Goal: Task Accomplishment & Management: Use online tool/utility

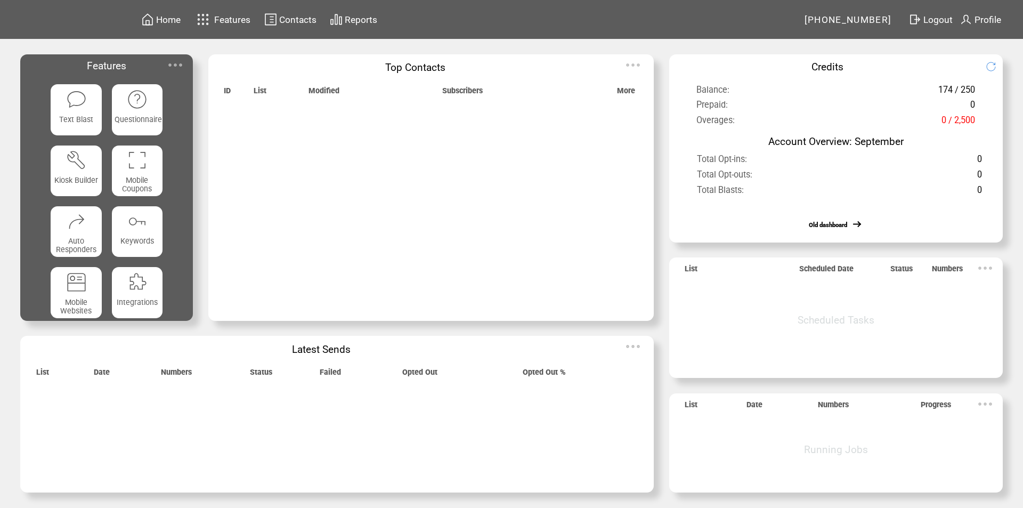
click at [179, 63] on img at bounding box center [175, 64] width 21 height 21
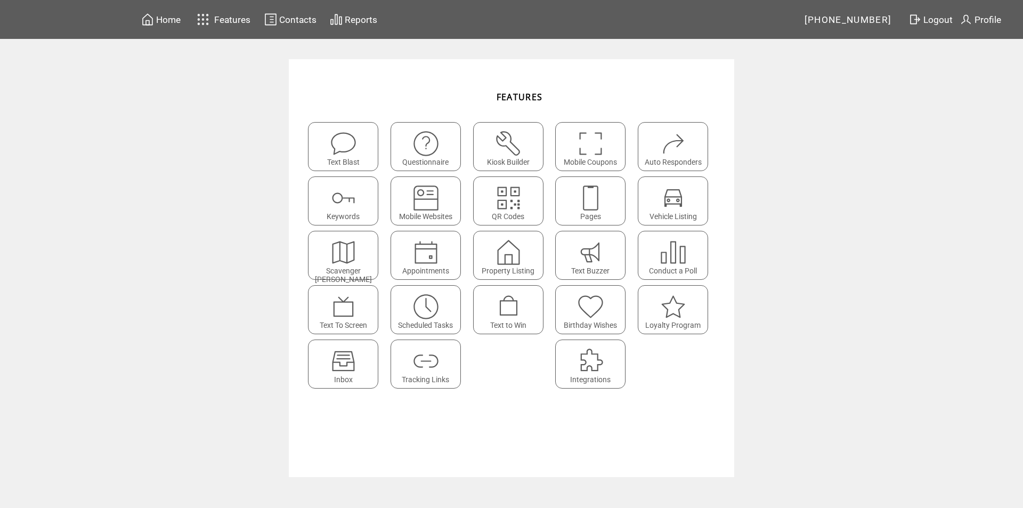
click at [357, 367] on img at bounding box center [343, 361] width 28 height 28
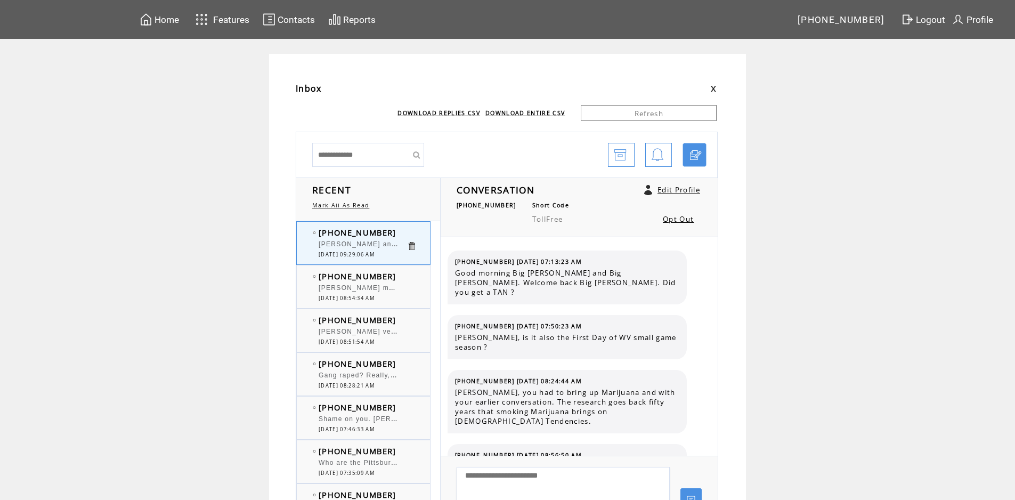
scroll to position [6662, 0]
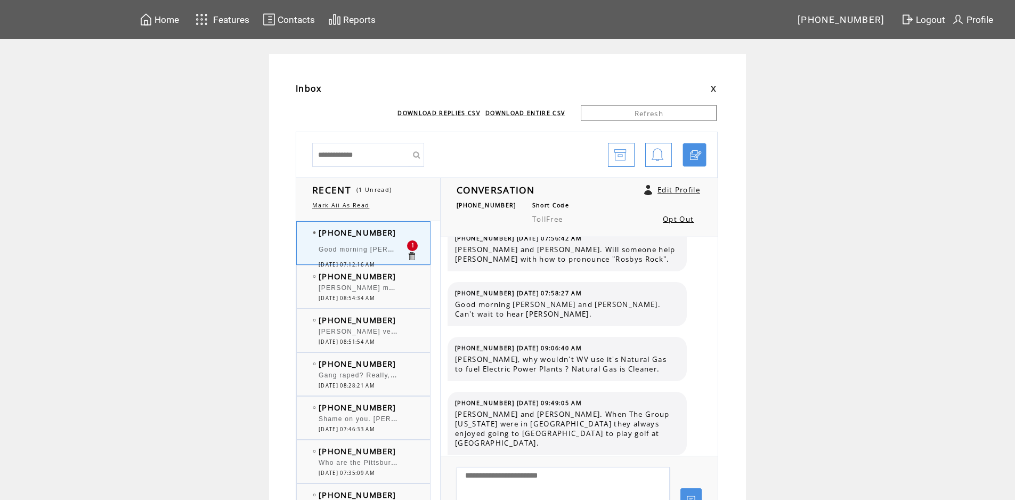
click at [367, 248] on span "Good morning [PERSON_NAME] and Big [PERSON_NAME]. [DATE]." at bounding box center [438, 248] width 239 height 11
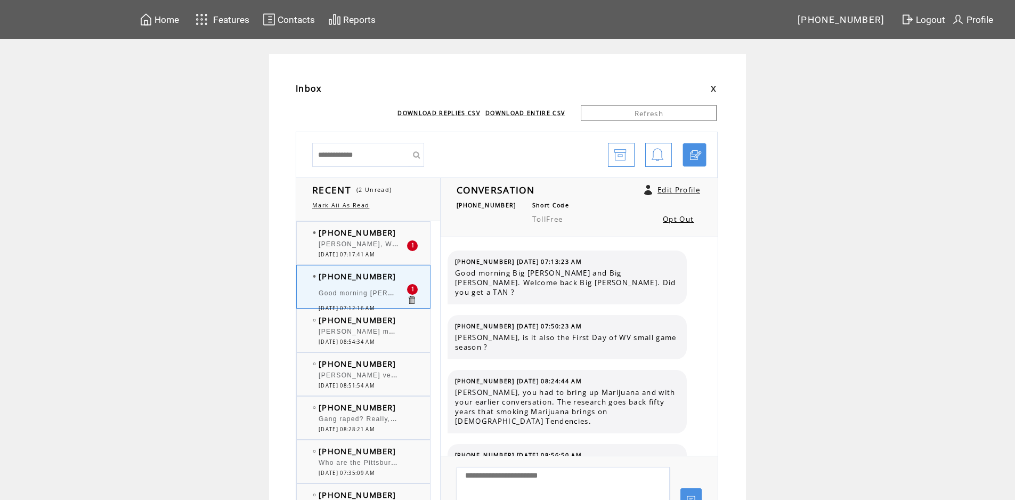
scroll to position [6717, 0]
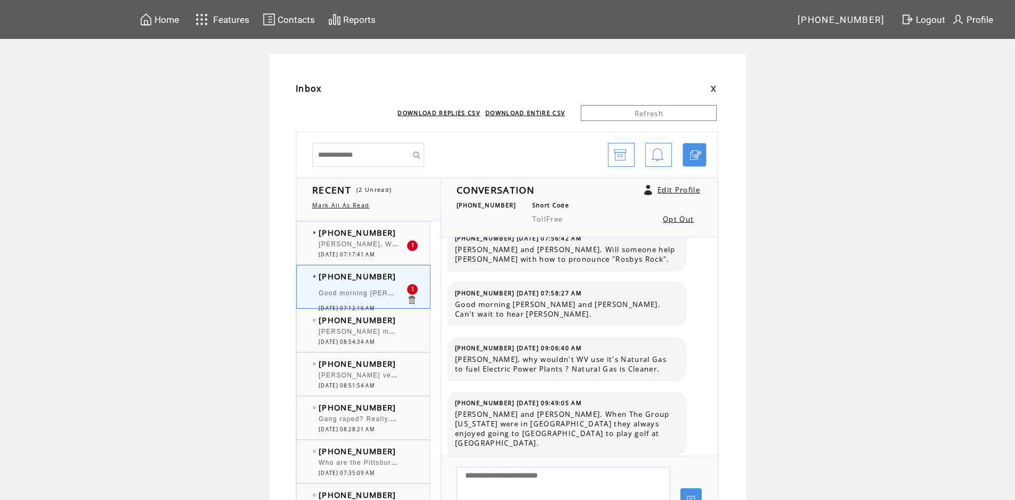
click at [385, 288] on td "Good morning [PERSON_NAME] and Big [PERSON_NAME]. [DATE]." at bounding box center [363, 294] width 88 height 21
click at [385, 243] on span "[PERSON_NAME], WELCOME BACK" at bounding box center [382, 243] width 127 height 11
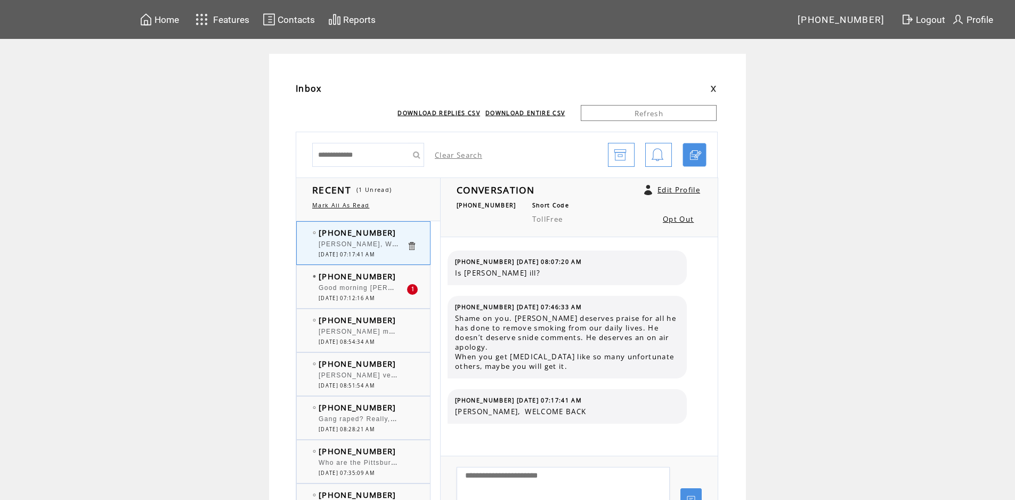
click at [375, 293] on div "Good morning [PERSON_NAME] and Big [PERSON_NAME]. [DATE]." at bounding box center [363, 289] width 88 height 11
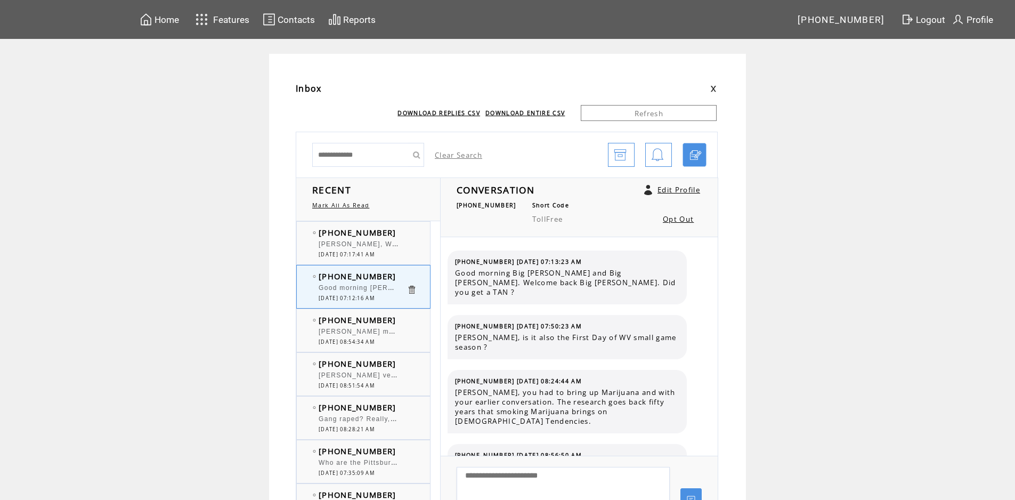
scroll to position [6717, 0]
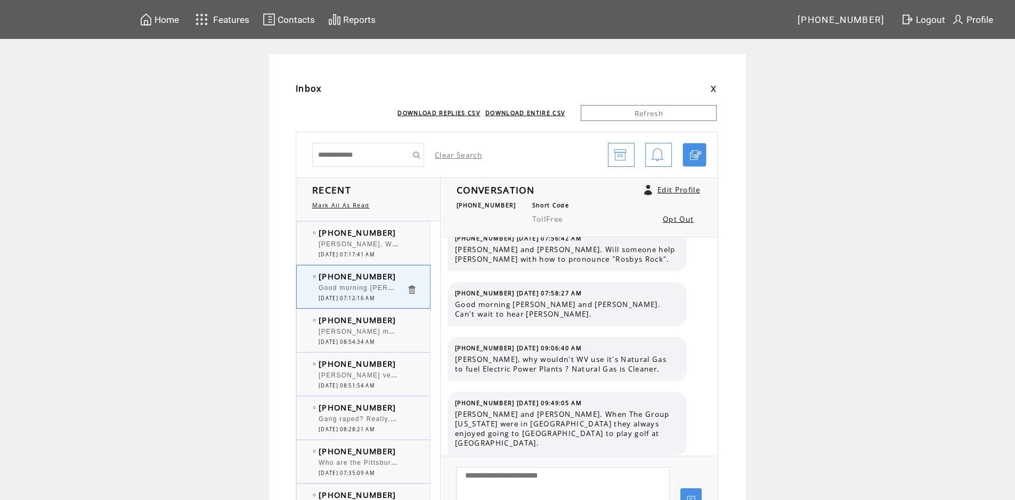
click at [369, 250] on div "[PERSON_NAME], WELCOME BACK" at bounding box center [363, 245] width 88 height 11
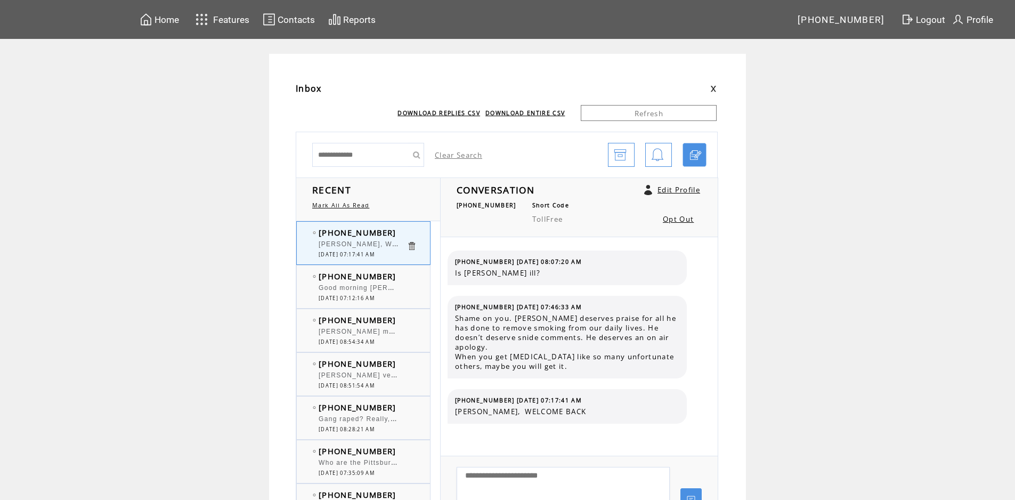
click at [380, 285] on span "Good morning [PERSON_NAME] and Big [PERSON_NAME]. [DATE]." at bounding box center [438, 286] width 239 height 11
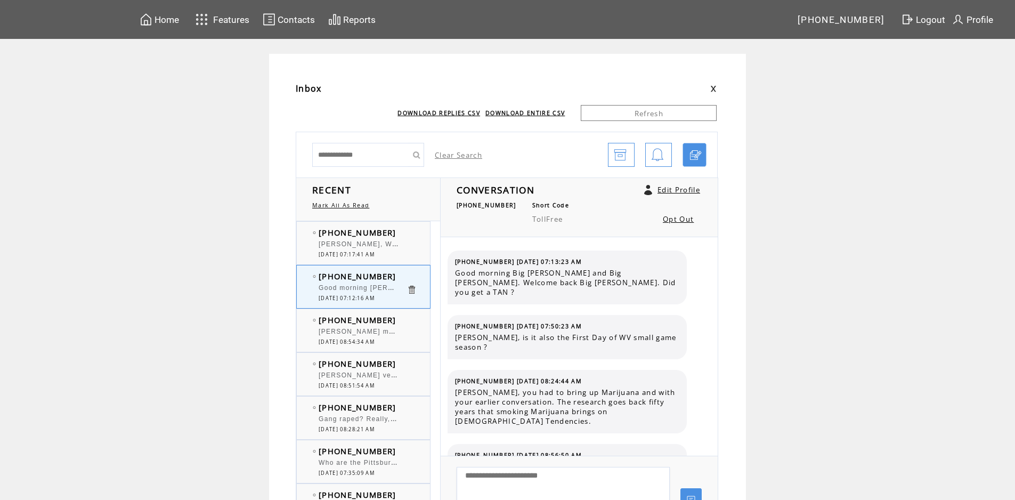
scroll to position [6717, 0]
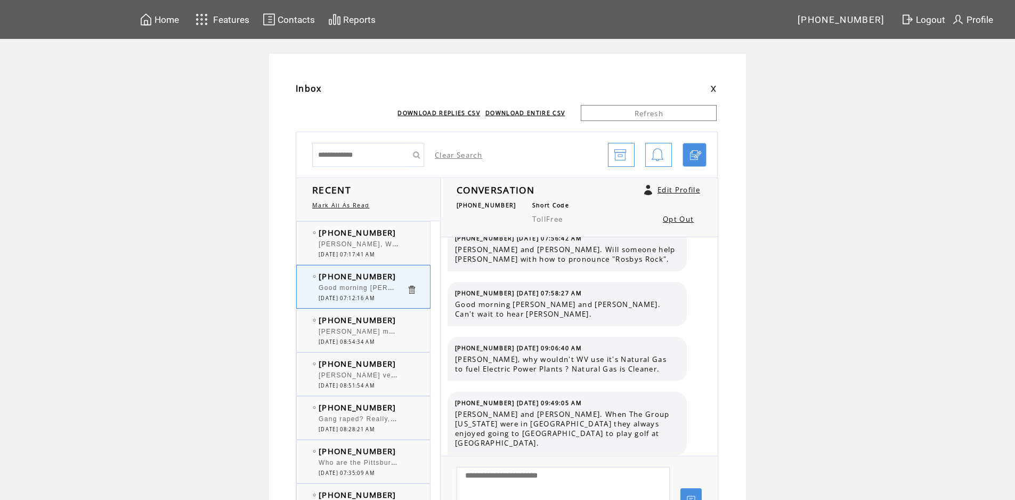
click at [368, 336] on div "[PERSON_NAME] mush overrated. He can't hit." at bounding box center [363, 333] width 88 height 11
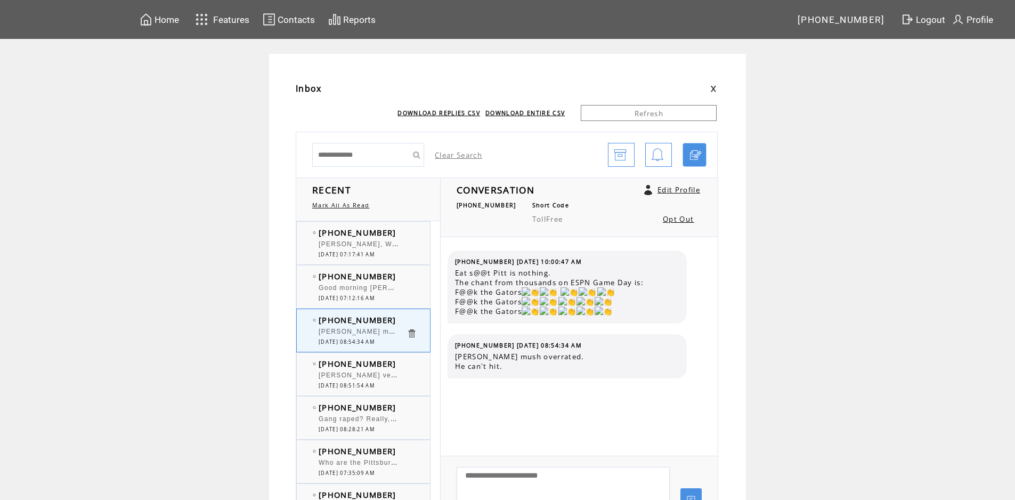
click at [356, 245] on span "[PERSON_NAME], WELCOME BACK" at bounding box center [382, 243] width 127 height 11
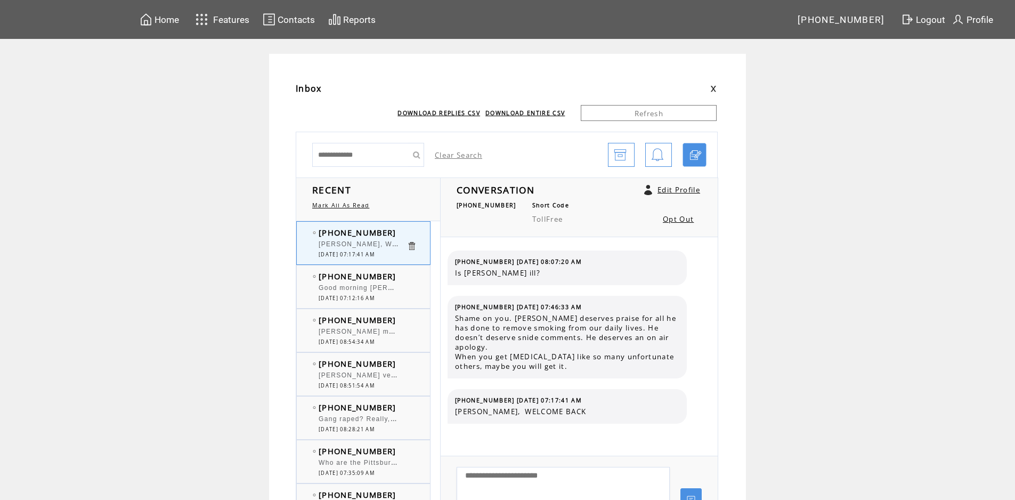
click at [358, 285] on span "Good morning [PERSON_NAME] and Big [PERSON_NAME]. [DATE]." at bounding box center [438, 286] width 239 height 11
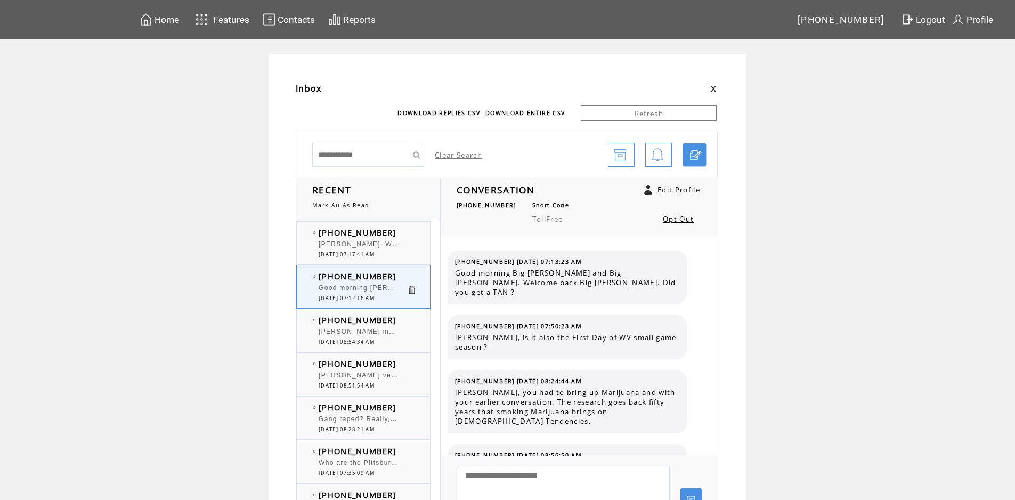
scroll to position [6717, 0]
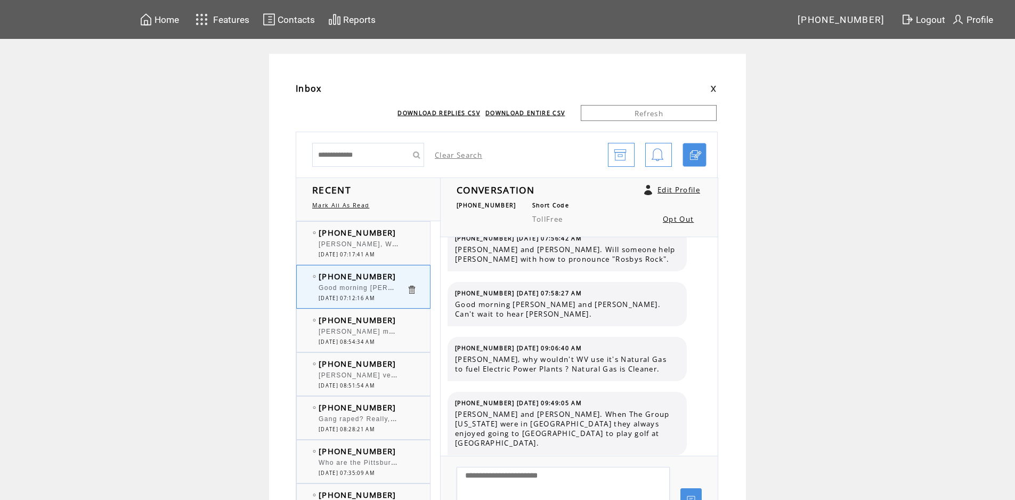
click at [360, 323] on span "[PHONE_NUMBER]" at bounding box center [358, 319] width 78 height 11
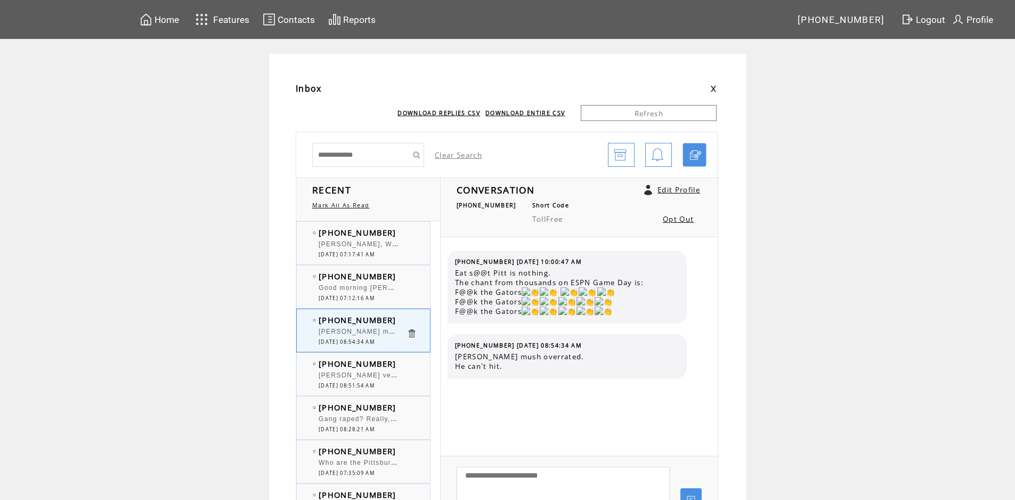
click at [363, 377] on span "[PERSON_NAME] very overrated!" at bounding box center [378, 374] width 118 height 11
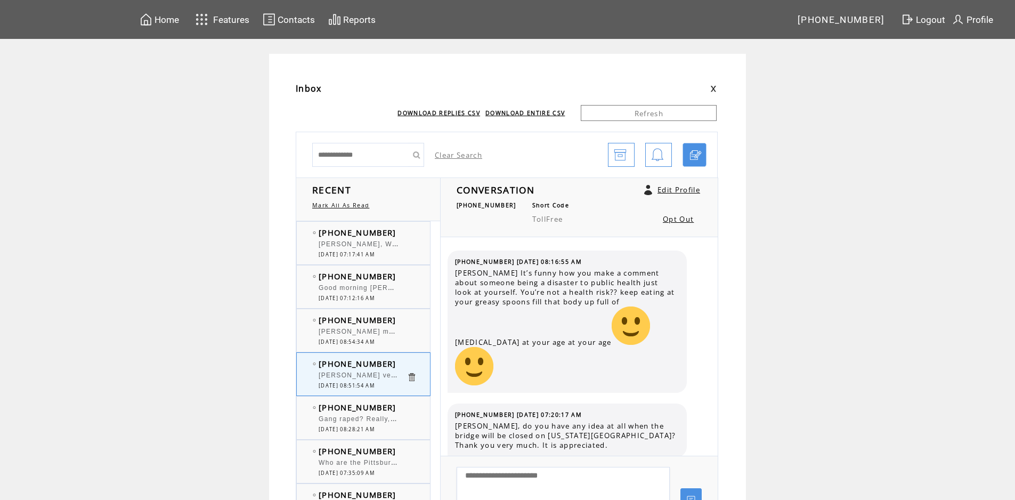
scroll to position [1260, 0]
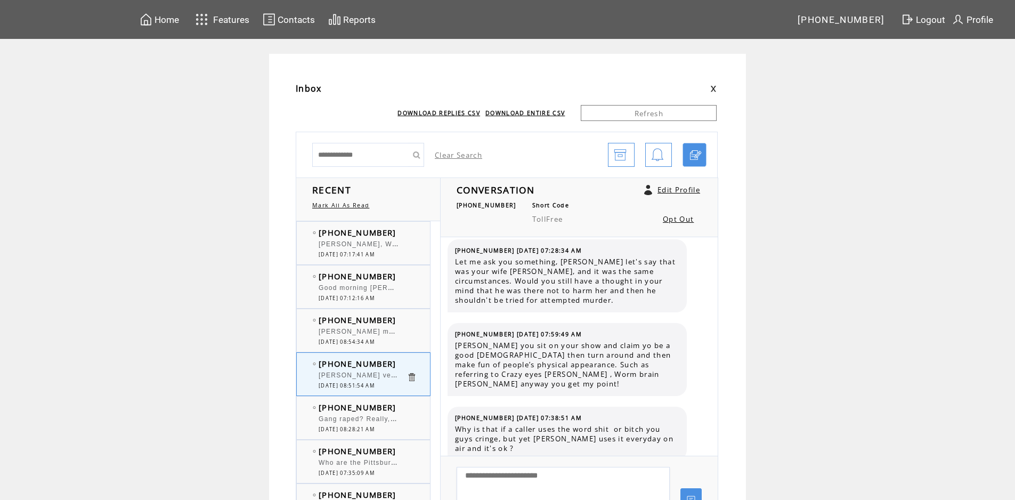
click at [361, 414] on div at bounding box center [363, 413] width 88 height 3
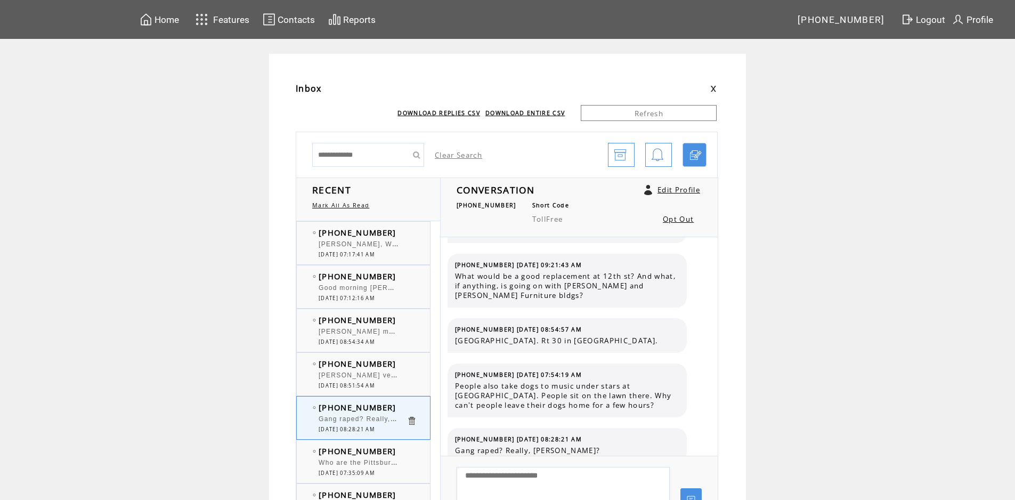
click at [375, 282] on div at bounding box center [363, 282] width 88 height 3
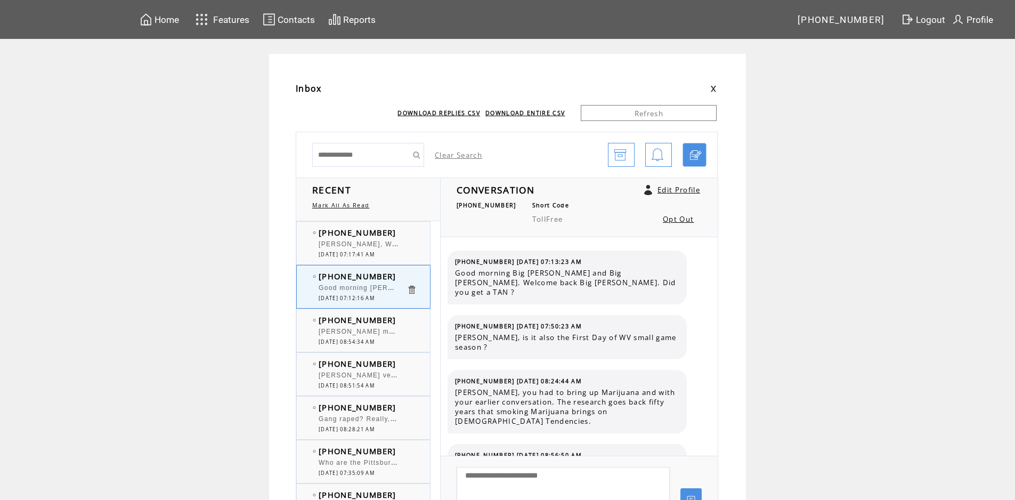
scroll to position [6717, 0]
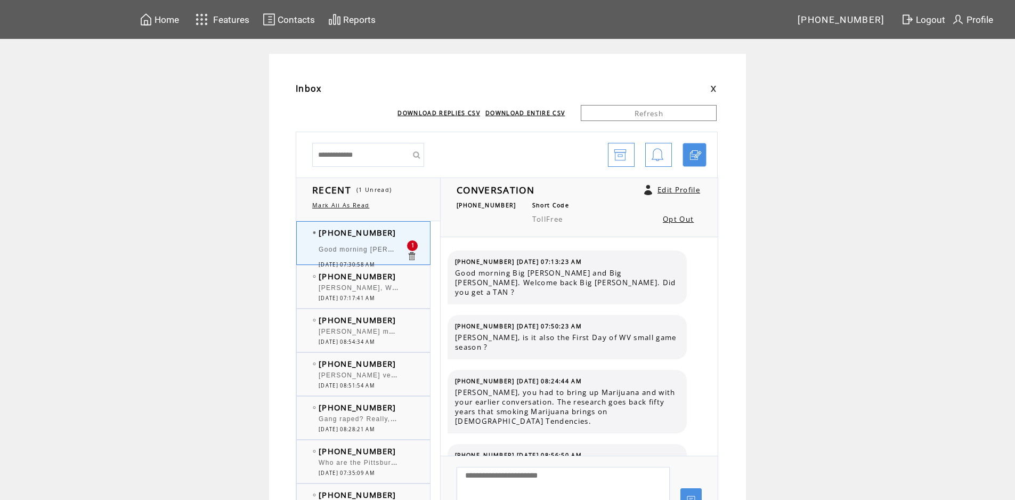
scroll to position [6781, 0]
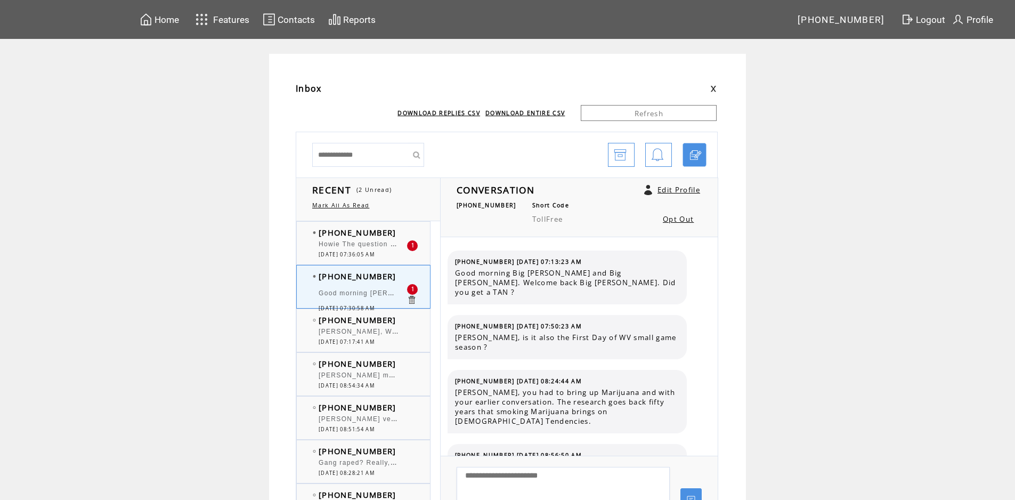
scroll to position [6781, 0]
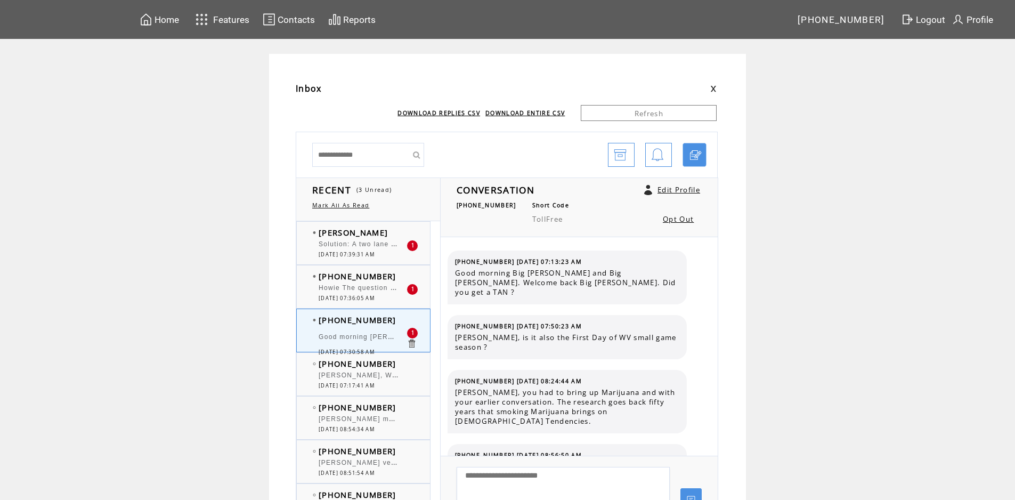
scroll to position [6781, 0]
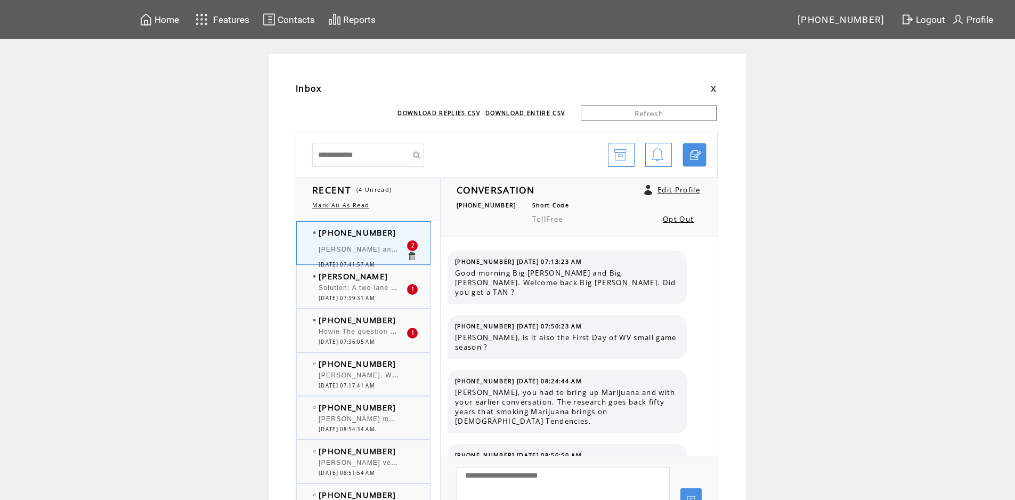
scroll to position [6846, 0]
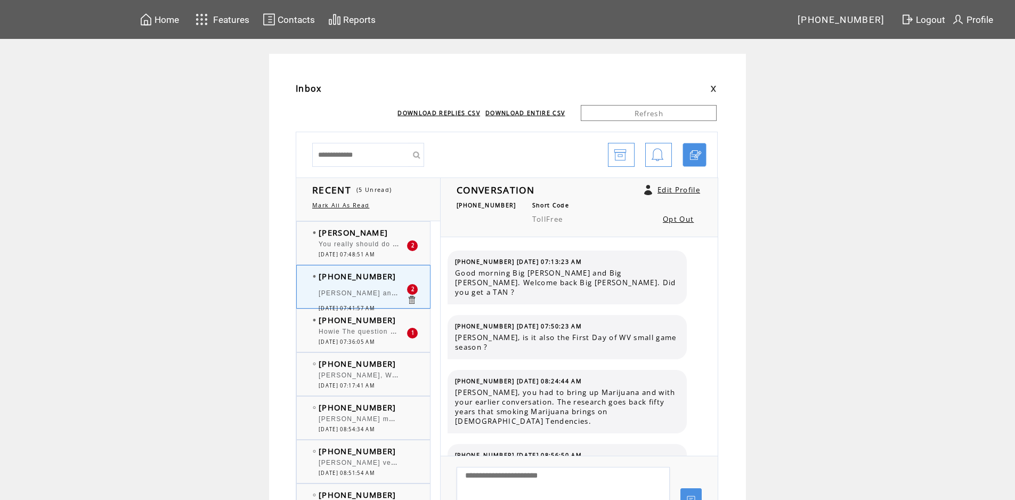
scroll to position [6846, 0]
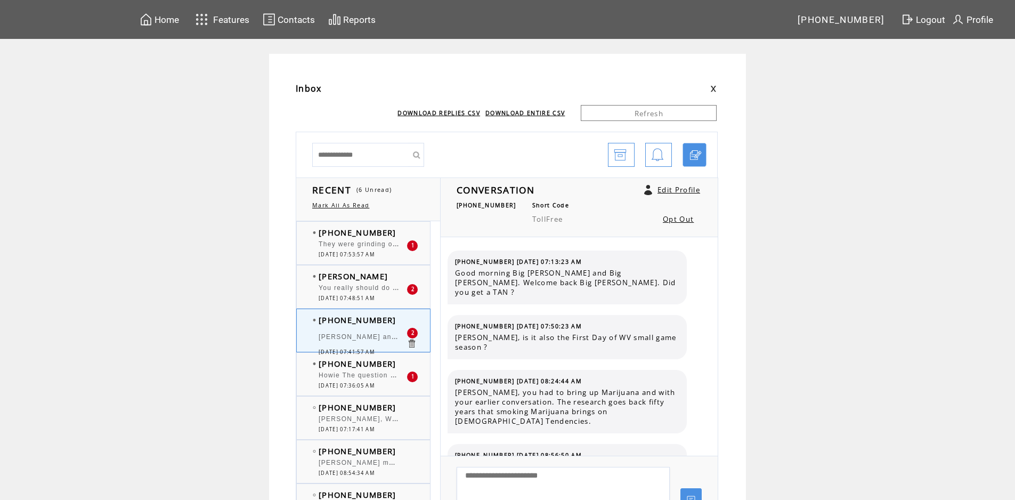
scroll to position [6846, 0]
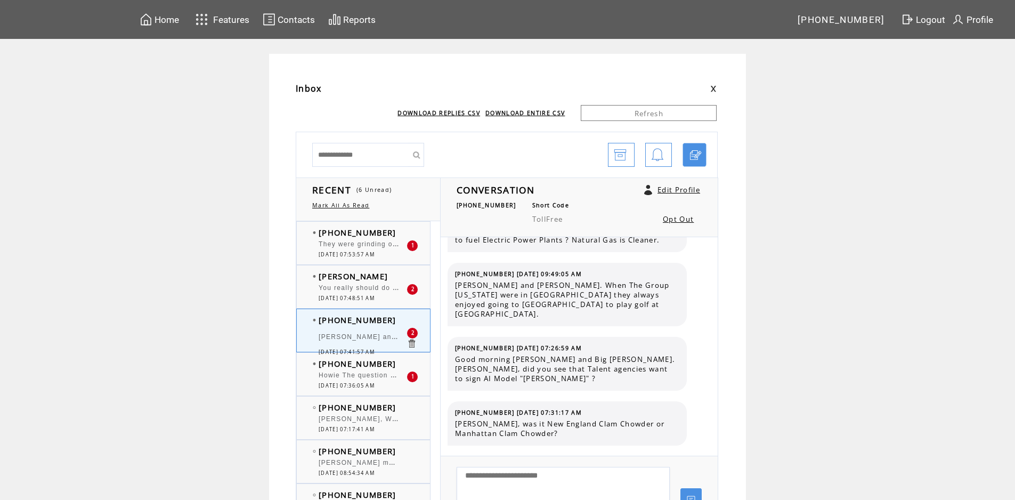
click at [355, 250] on div "They were grinding out the bad spots and re asphalting them on I-70 westbound […" at bounding box center [363, 245] width 88 height 11
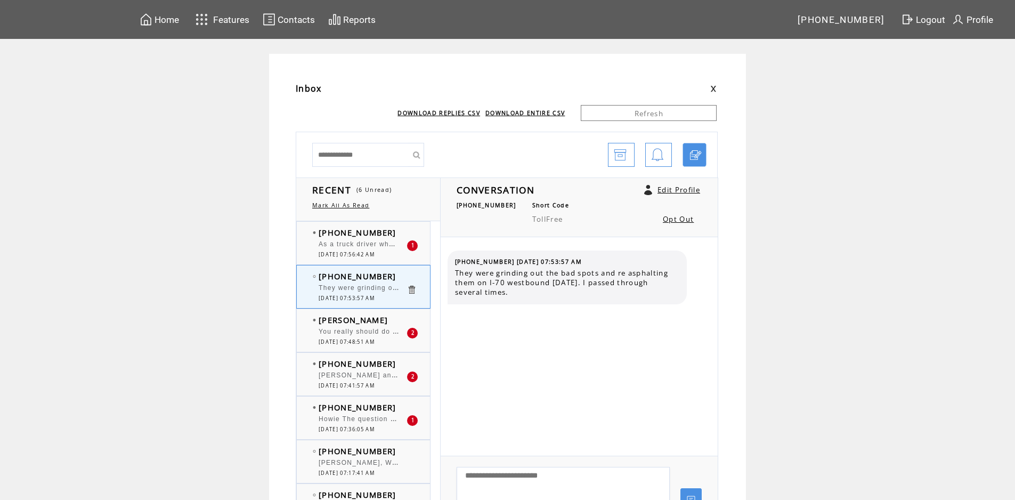
click at [336, 240] on span "As a truck driver who travels that route 4 times a day i can tell you firsthand…" at bounding box center [791, 243] width 944 height 11
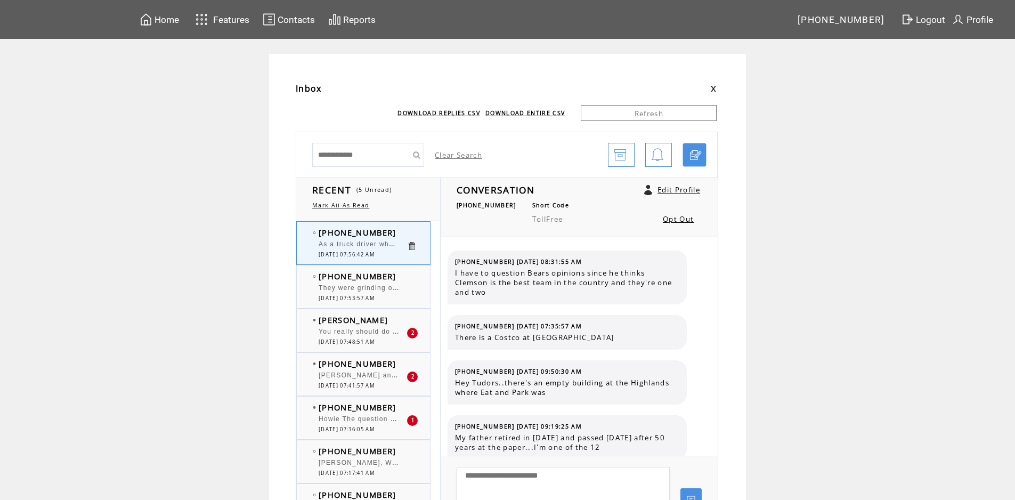
scroll to position [135, 0]
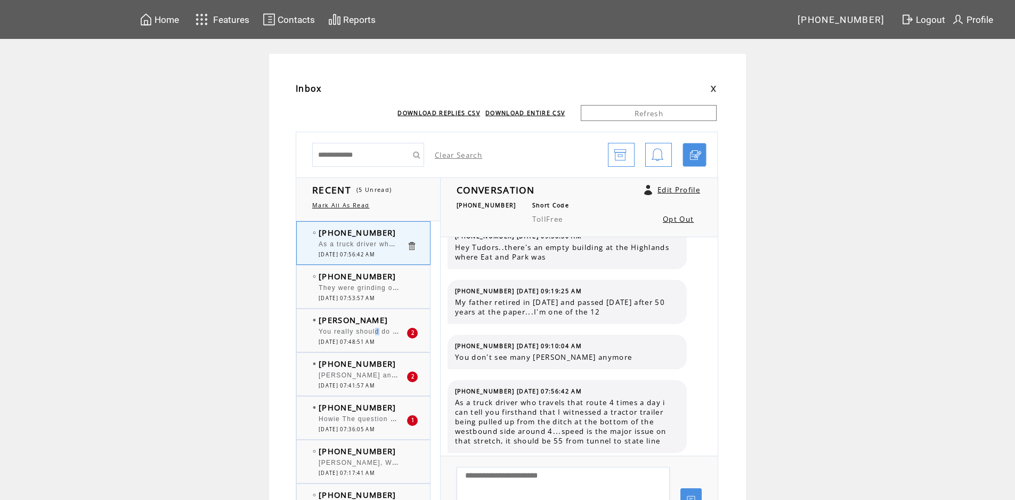
click at [381, 331] on span "You really should do a WVU Medicine segment on the differences and benefits bet…" at bounding box center [605, 330] width 572 height 11
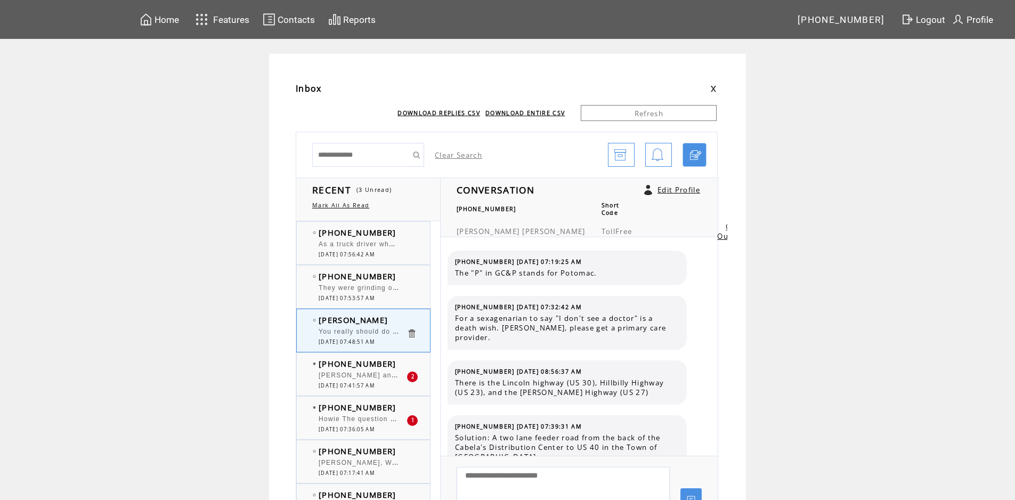
scroll to position [71, 0]
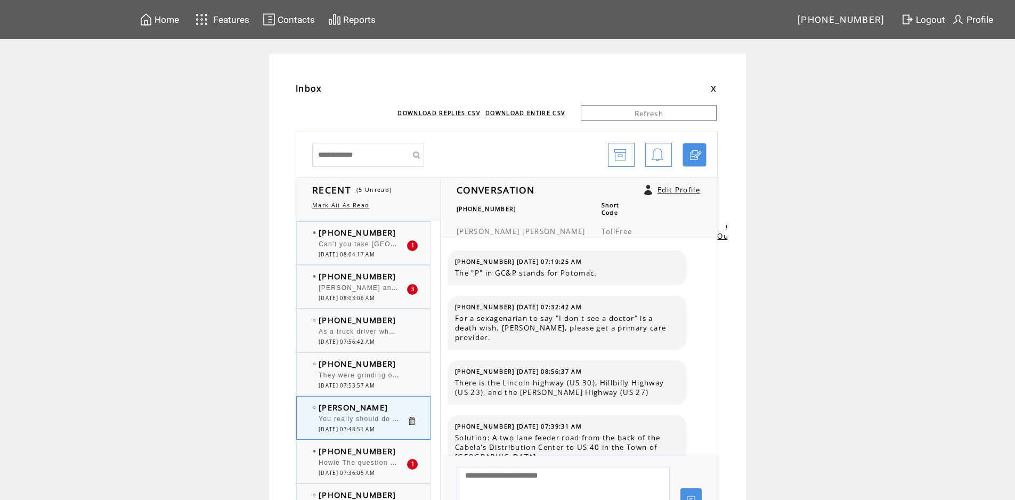
scroll to position [71, 0]
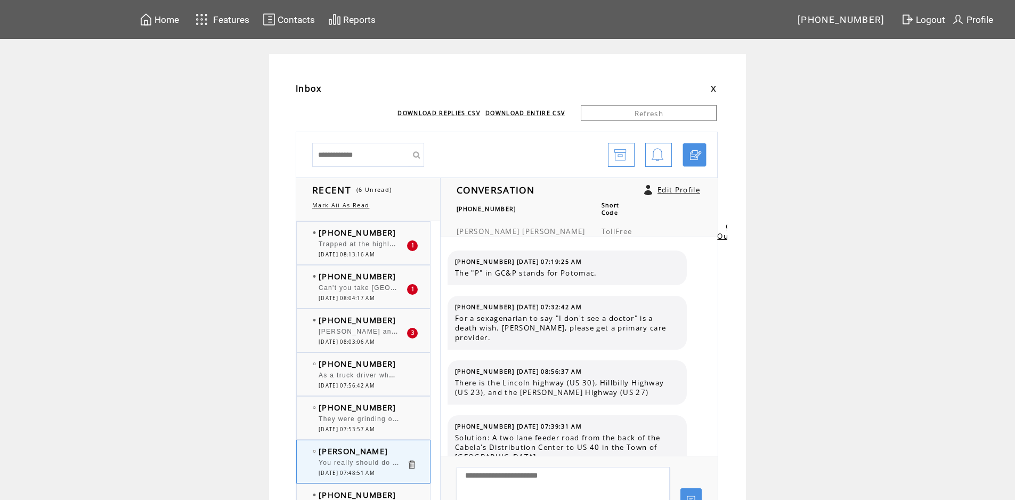
scroll to position [71, 0]
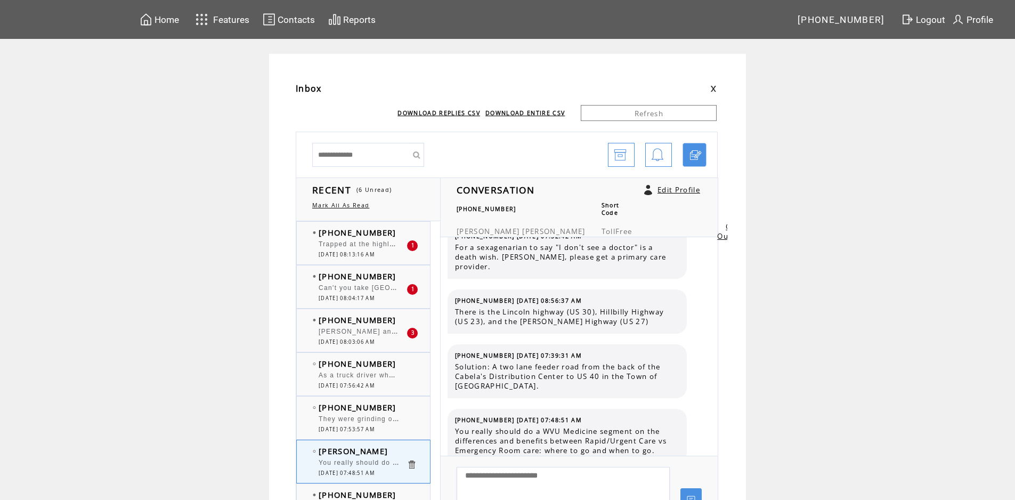
click at [380, 244] on span "Trapped at the highlands. Are you really that stupid" at bounding box center [409, 243] width 181 height 11
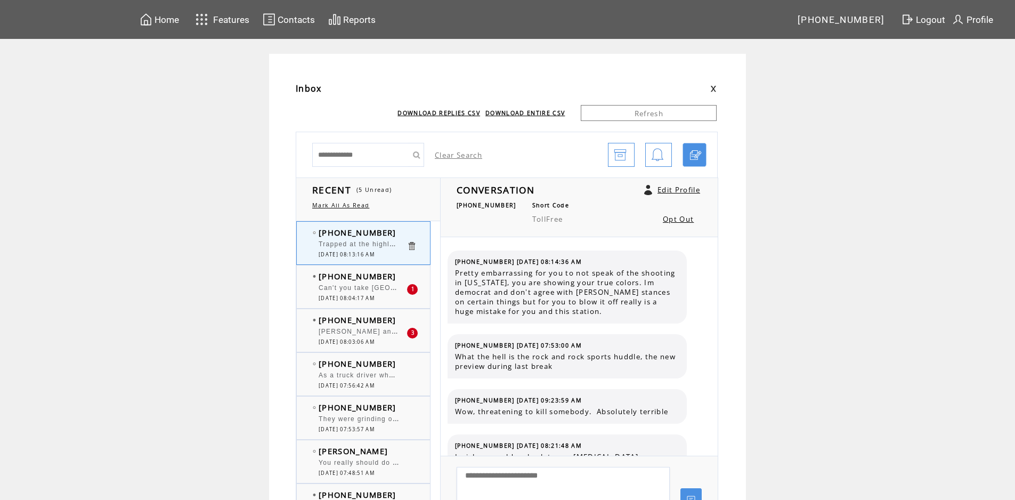
scroll to position [539, 0]
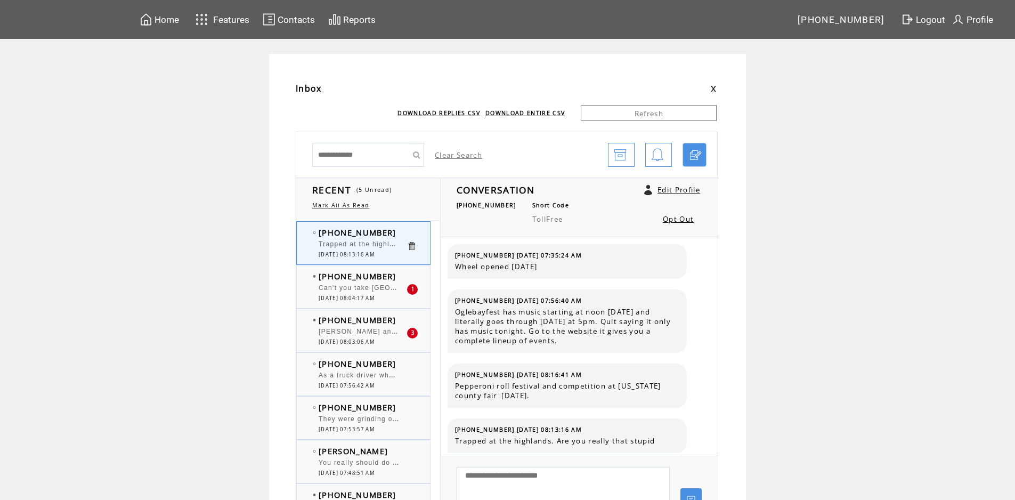
click at [358, 289] on span "Can't you take [GEOGRAPHIC_DATA] to [GEOGRAPHIC_DATA]?" at bounding box center [432, 286] width 226 height 11
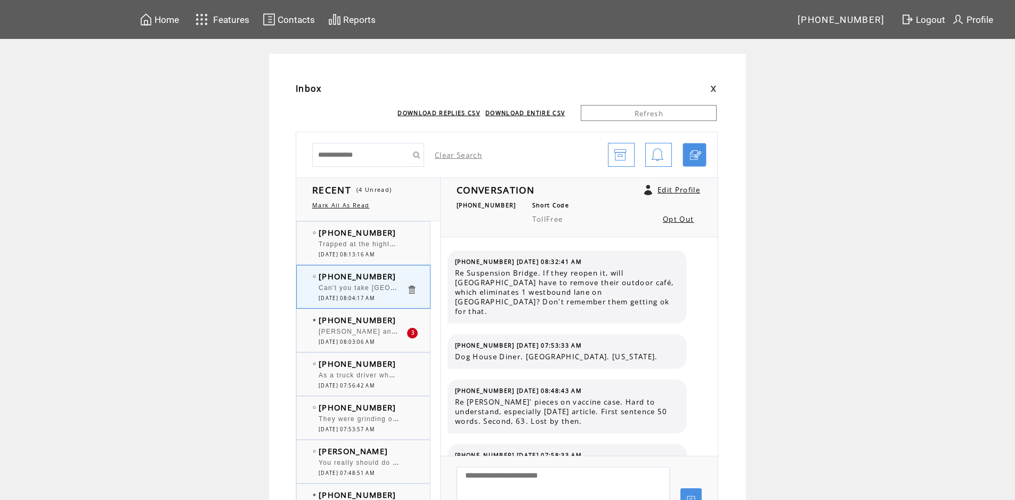
scroll to position [672, 0]
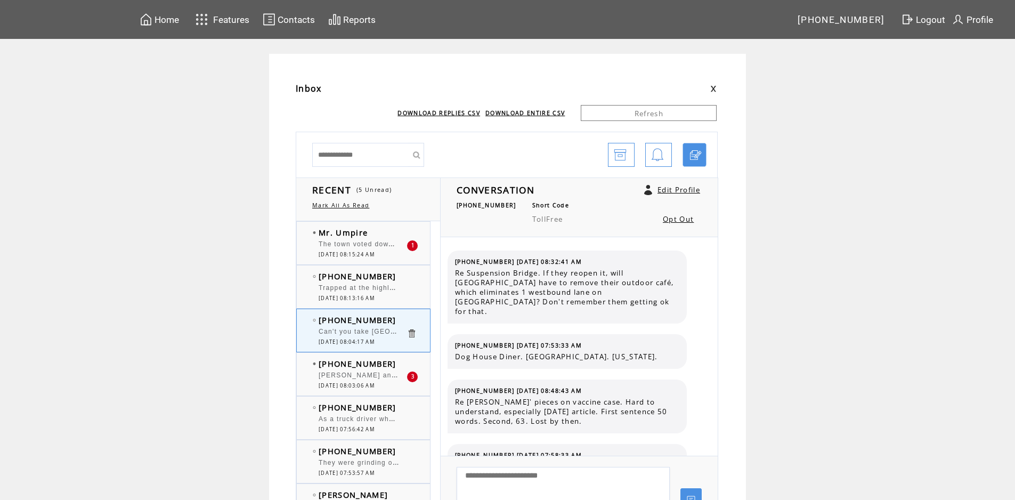
scroll to position [672, 0]
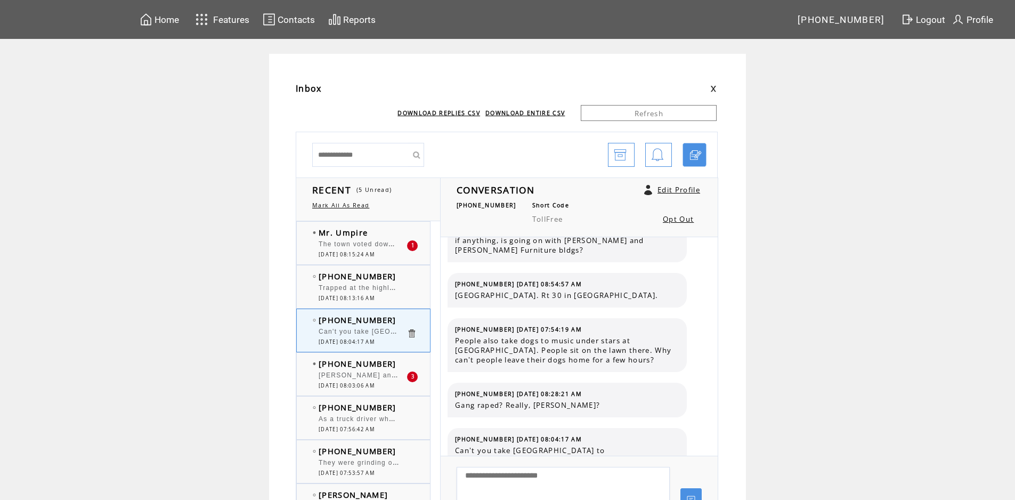
click at [382, 378] on span "[PERSON_NAME] and [PERSON_NAME]. [PERSON_NAME], Are the Onion Rings at Cheddar'…" at bounding box center [511, 374] width 384 height 11
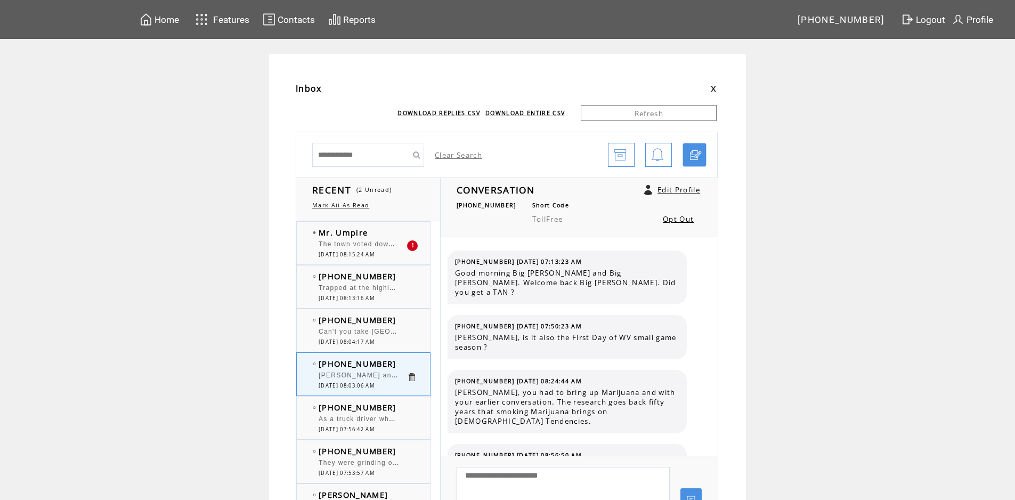
scroll to position [6900, 0]
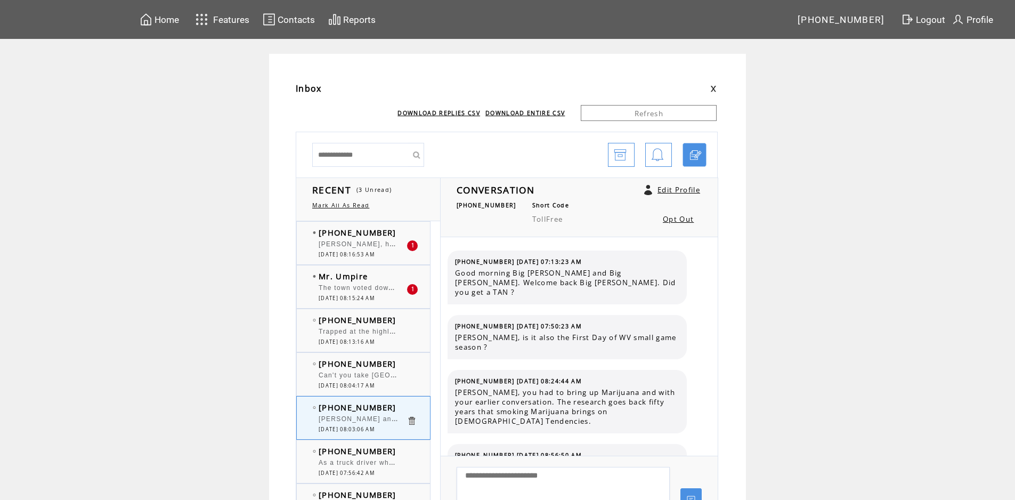
scroll to position [6900, 0]
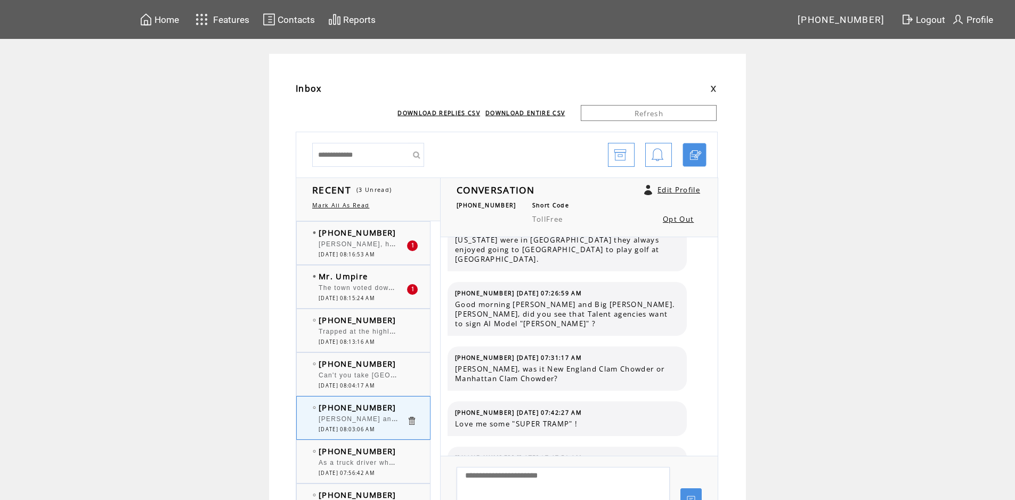
click at [363, 243] on span "[PERSON_NAME], here's a thought call in National Guard shoot speeder tires out" at bounding box center [471, 243] width 304 height 7
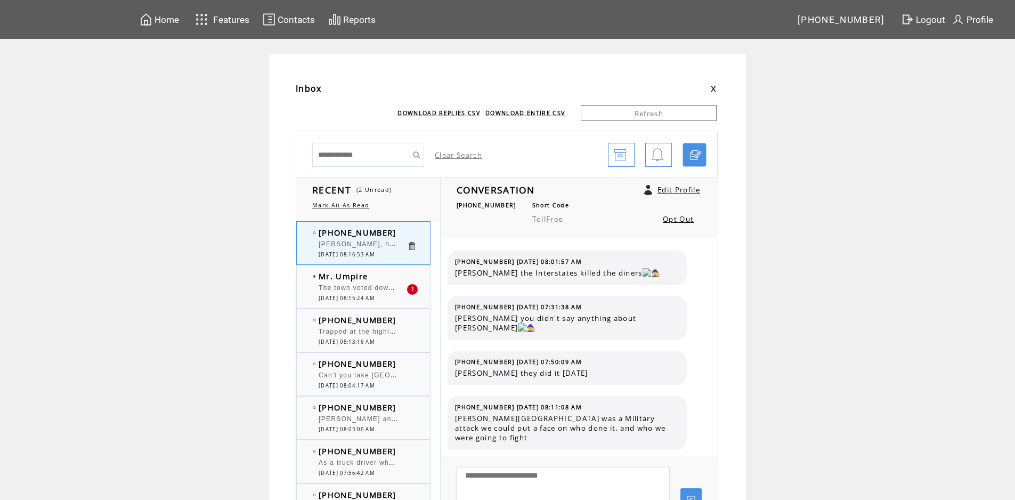
scroll to position [736, 0]
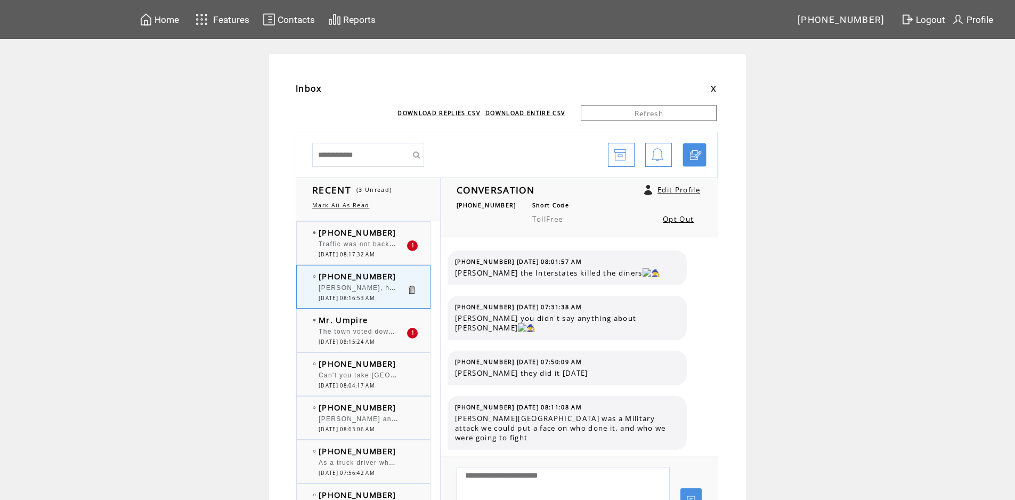
scroll to position [736, 0]
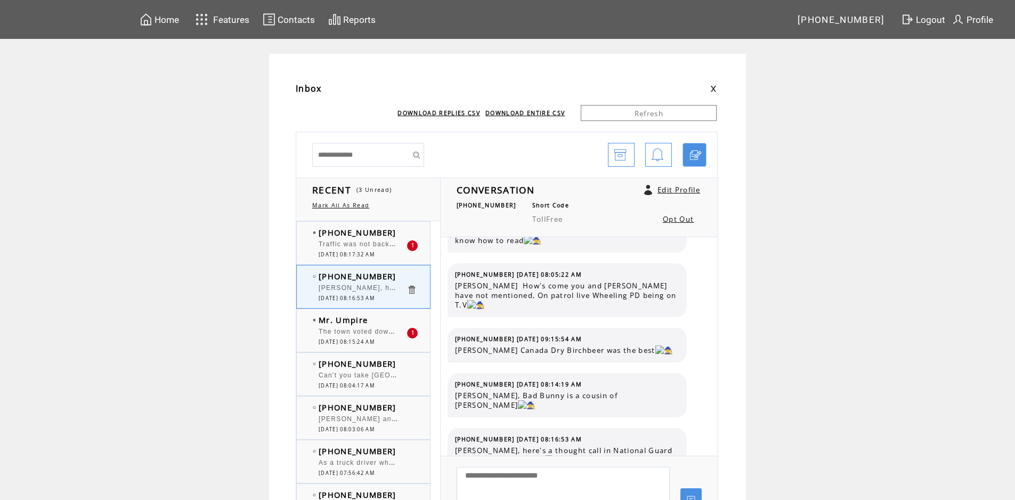
click at [358, 248] on span "Traffic was not backed up for an hour. It was 15 minutes from the highlands to …" at bounding box center [551, 243] width 465 height 11
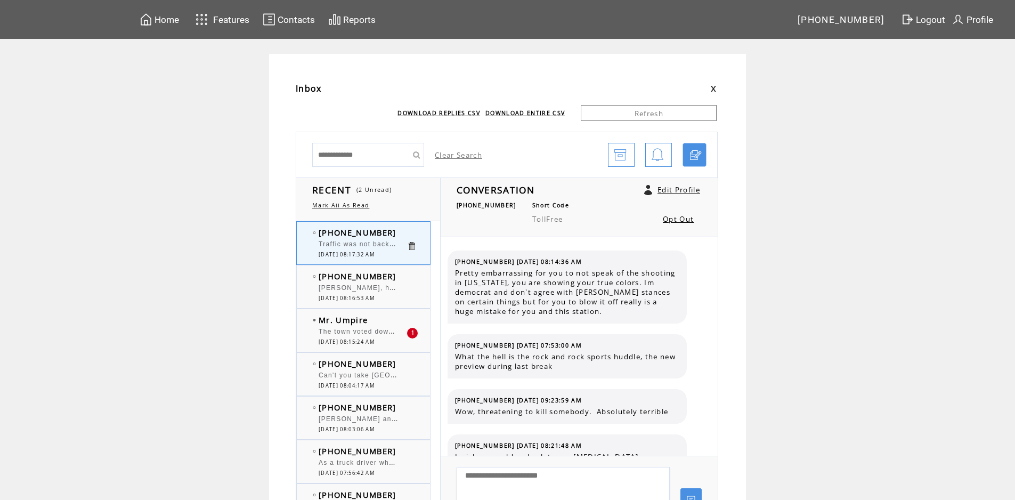
scroll to position [603, 0]
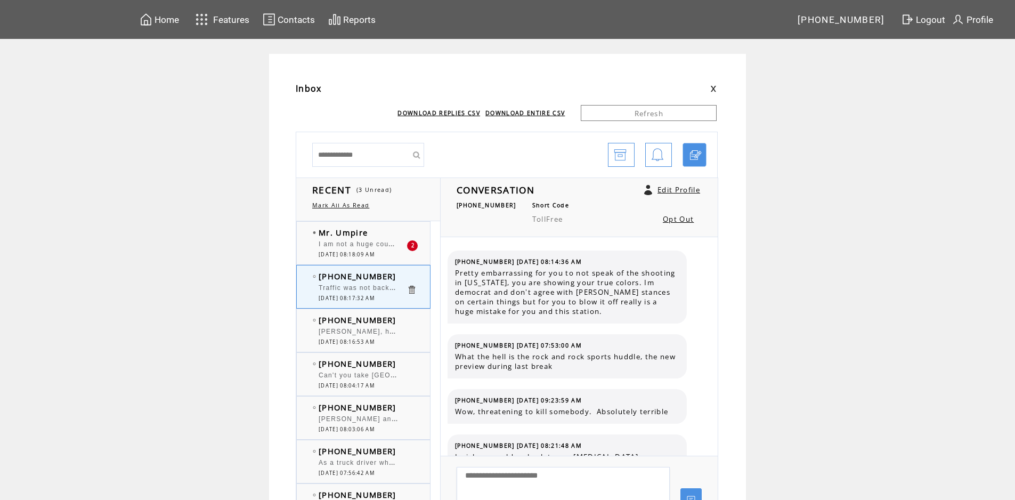
scroll to position [603, 0]
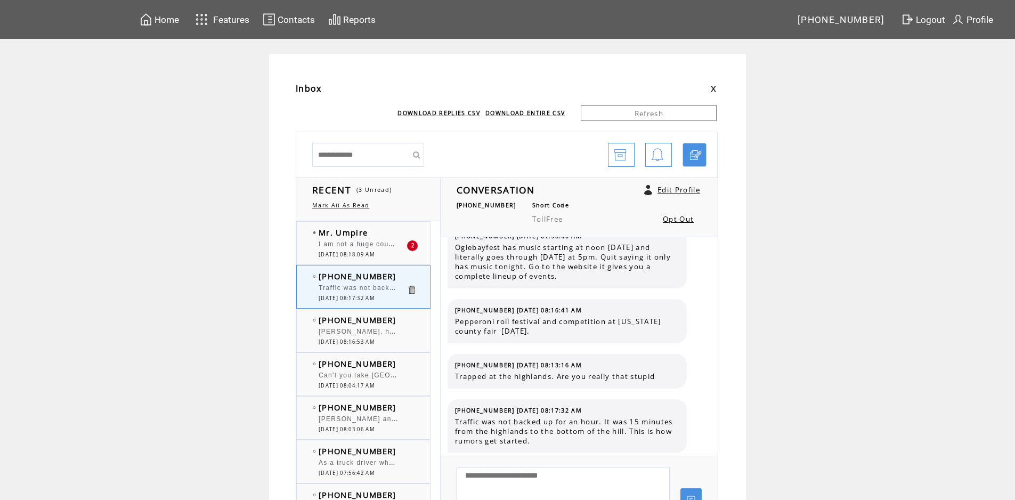
click at [370, 246] on span "I am not a huge country fried Steak fan, but, cheddars has a very, very good one" at bounding box center [461, 243] width 284 height 11
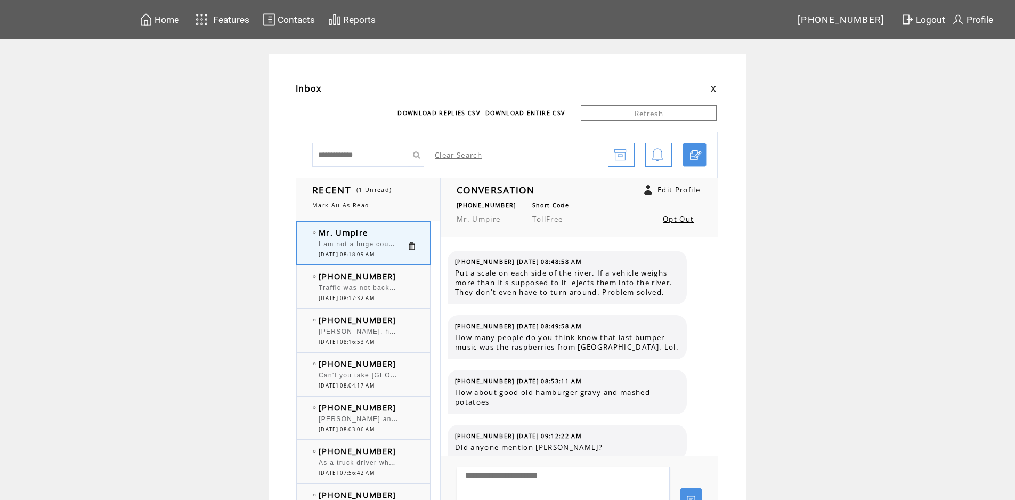
scroll to position [1081, 0]
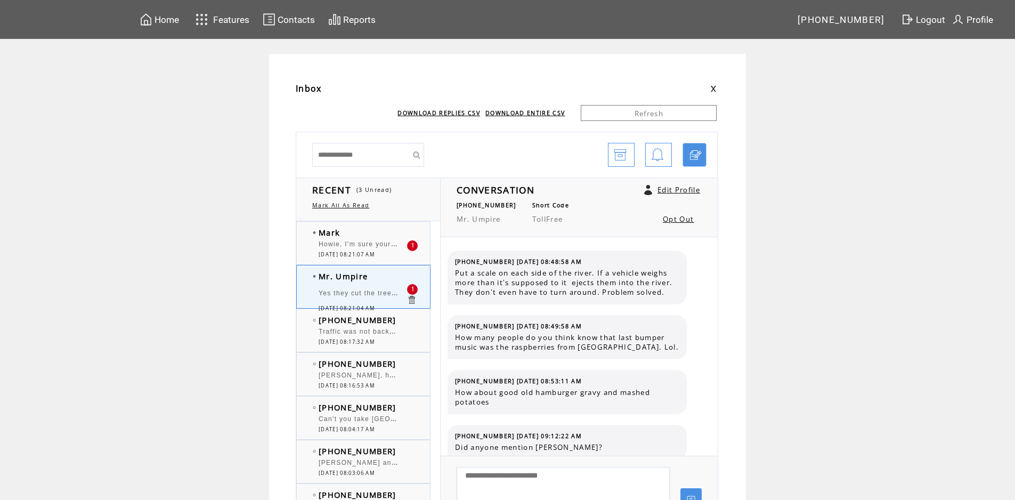
scroll to position [1126, 0]
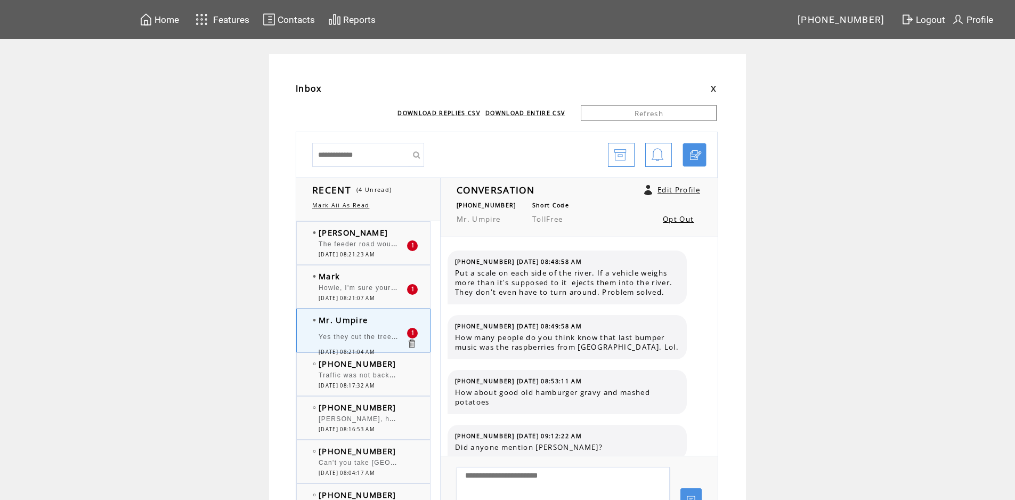
scroll to position [1126, 0]
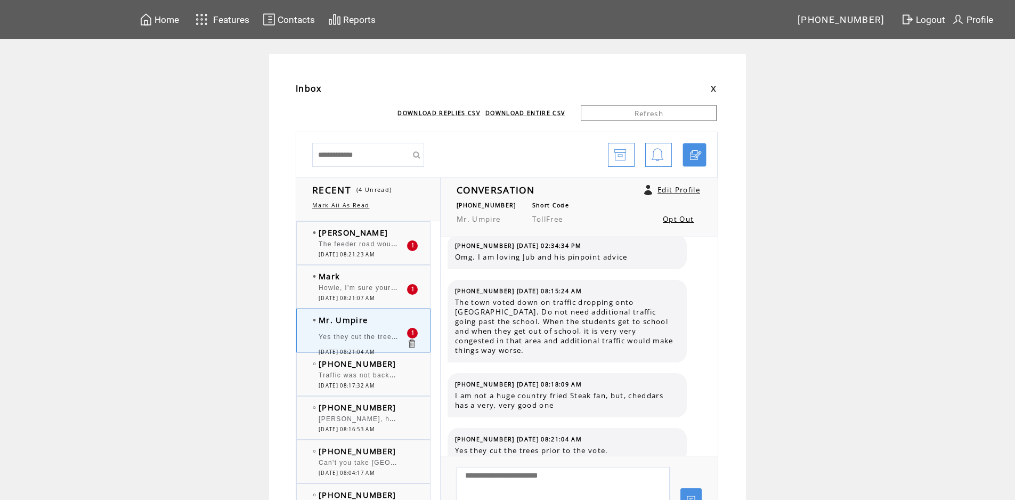
click at [376, 335] on span "Yes they cut the trees prior to the vote." at bounding box center [388, 335] width 139 height 11
click at [344, 367] on span "[PHONE_NUMBER]" at bounding box center [358, 363] width 78 height 11
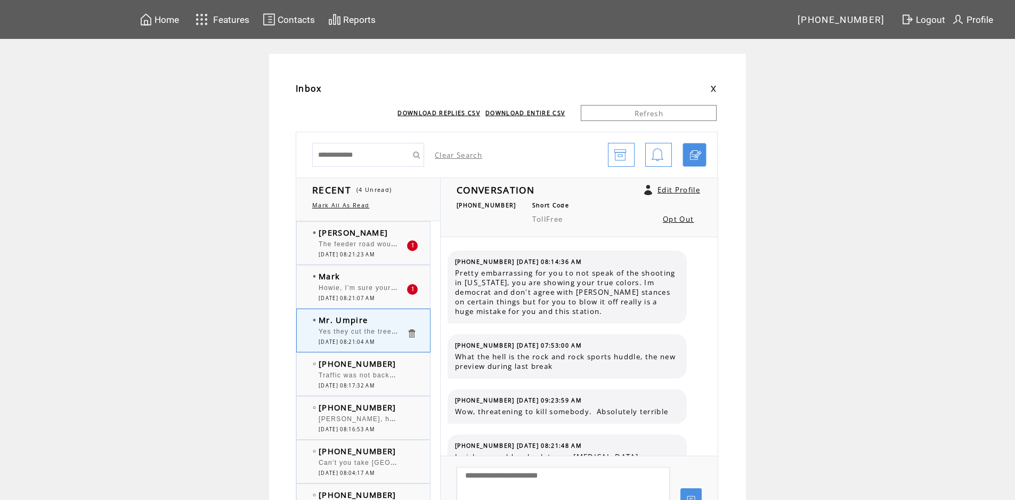
scroll to position [603, 0]
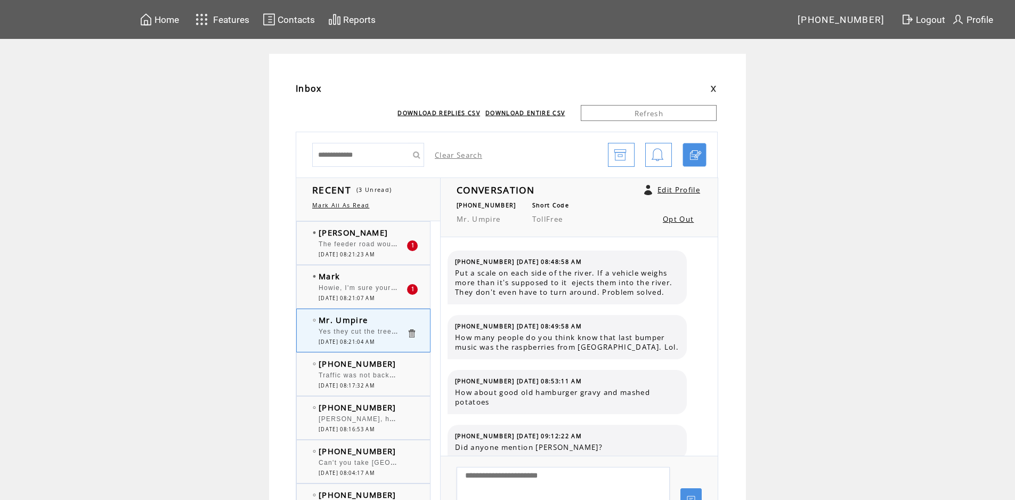
scroll to position [1126, 0]
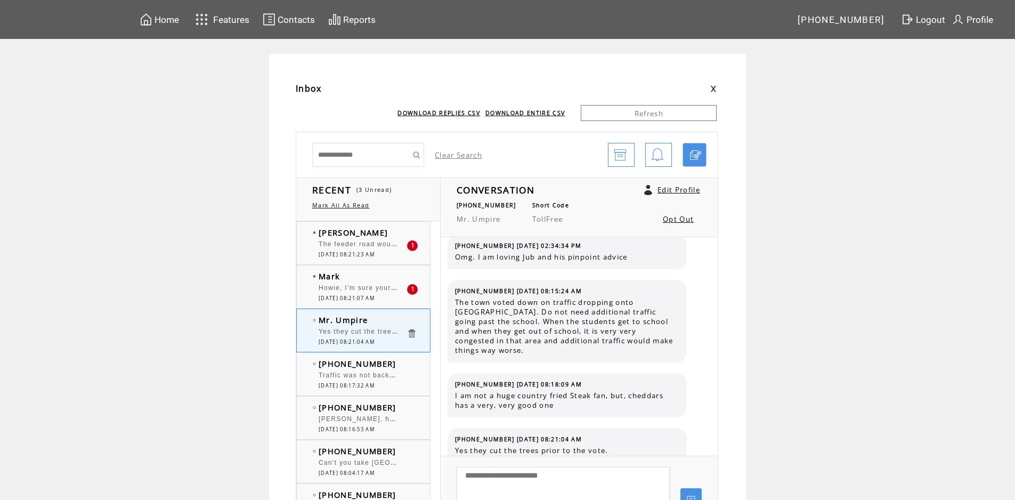
click at [392, 289] on span "Howie, I'm sure your heart Dr would love for you to keep eating the chicken fri…" at bounding box center [521, 286] width 404 height 11
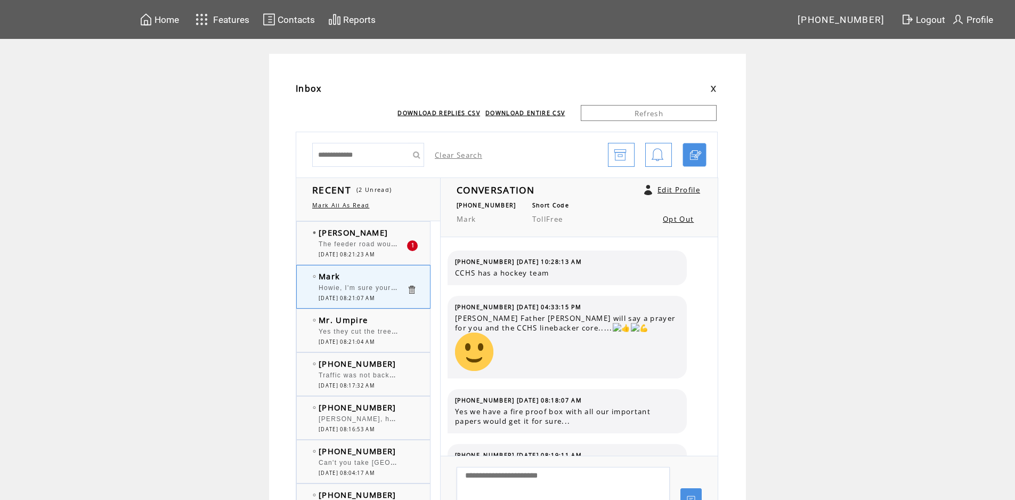
scroll to position [536, 0]
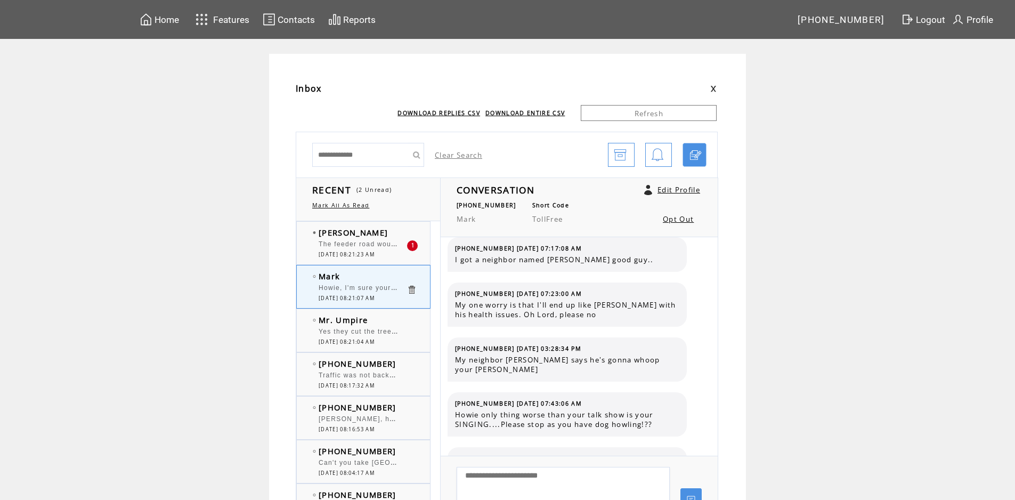
click at [375, 251] on span "[DATE] 08:21:23 AM" at bounding box center [347, 254] width 56 height 7
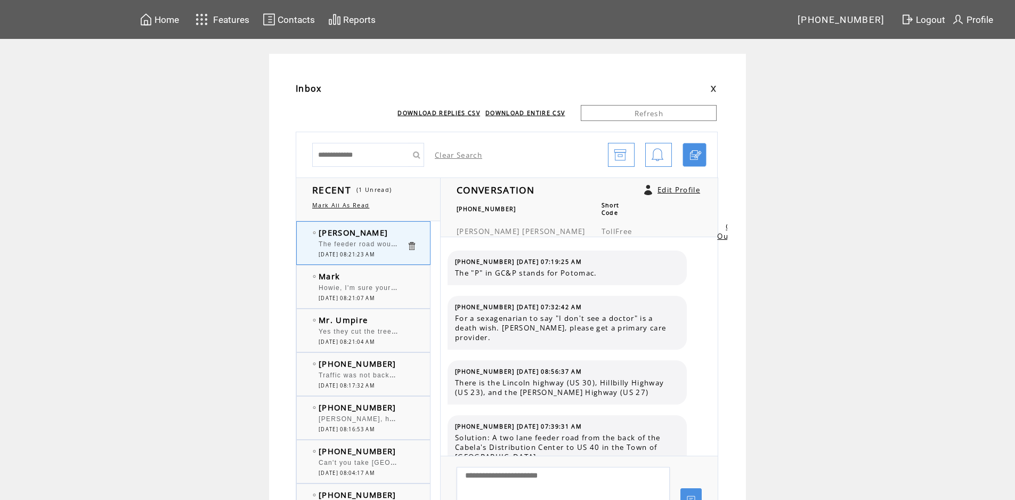
scroll to position [135, 0]
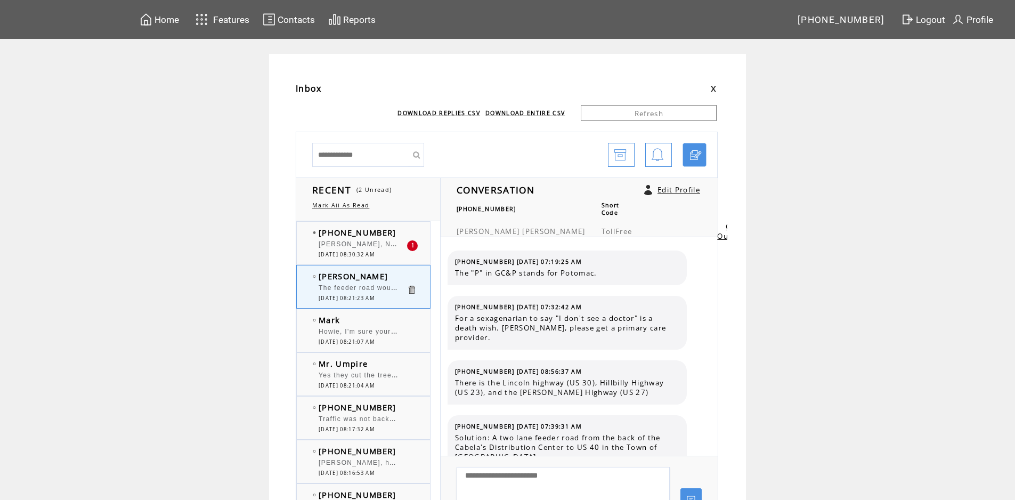
scroll to position [135, 0]
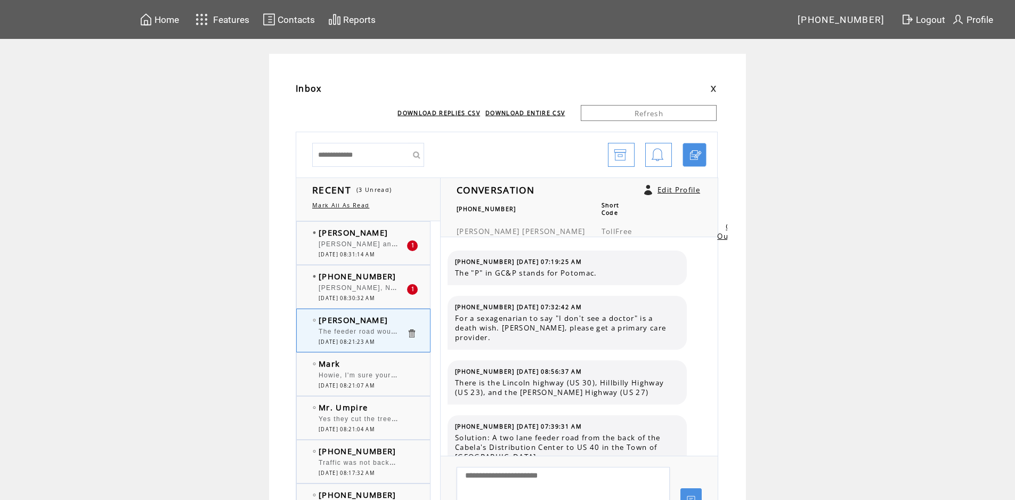
scroll to position [135, 0]
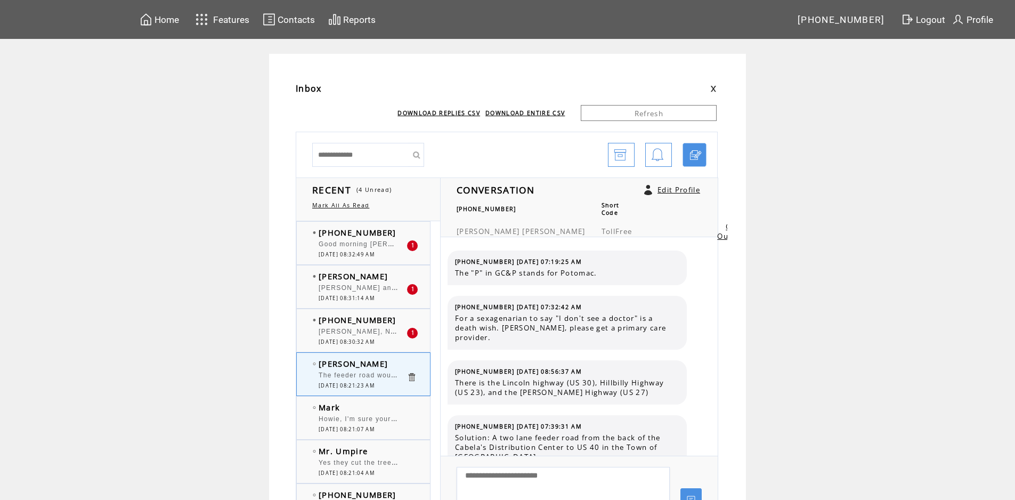
scroll to position [135, 0]
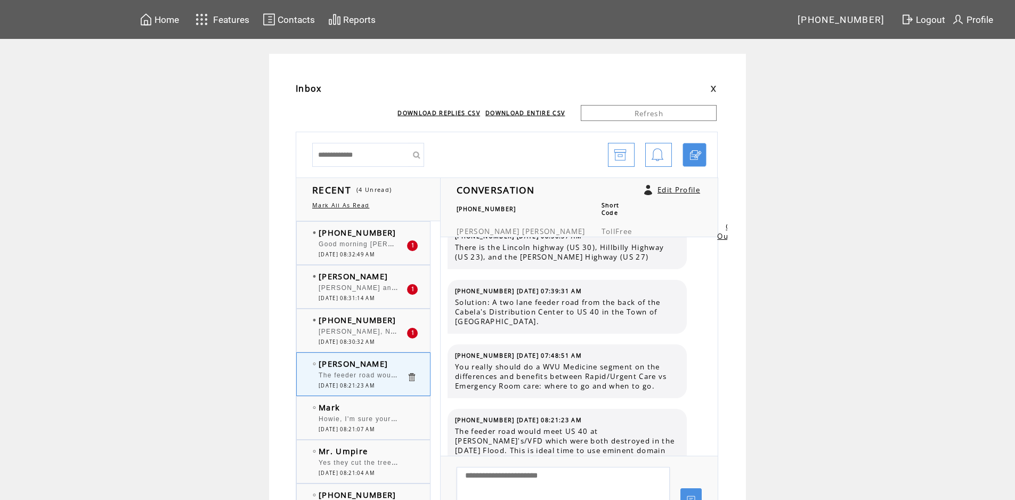
click at [362, 247] on span "Good morning [PERSON_NAME] and [PERSON_NAME]. "My Sweet Lord" "[PERSON_NAME], […" at bounding box center [559, 243] width 481 height 11
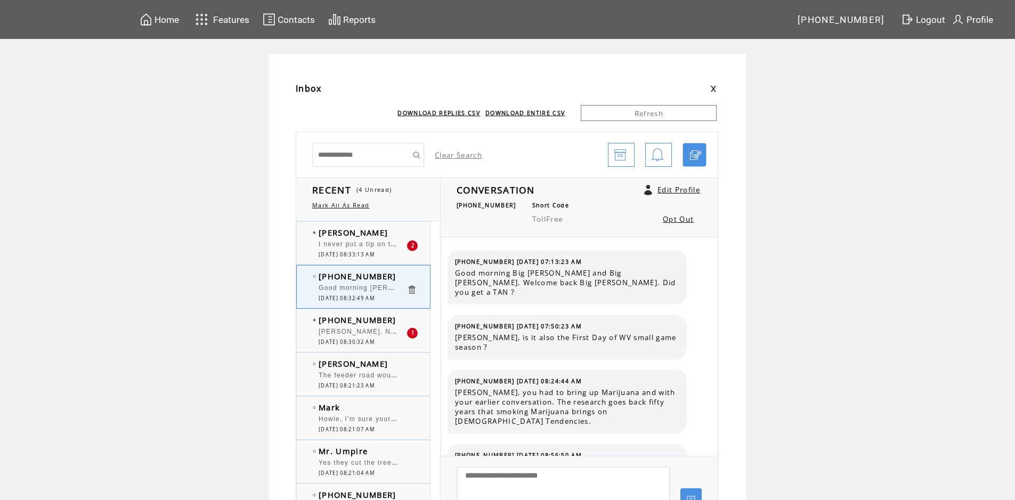
scroll to position [6955, 0]
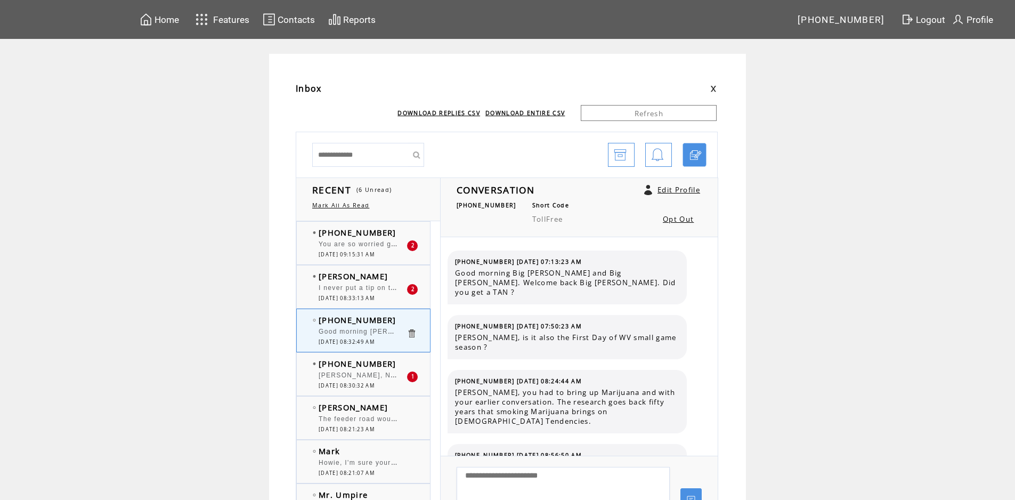
scroll to position [6955, 0]
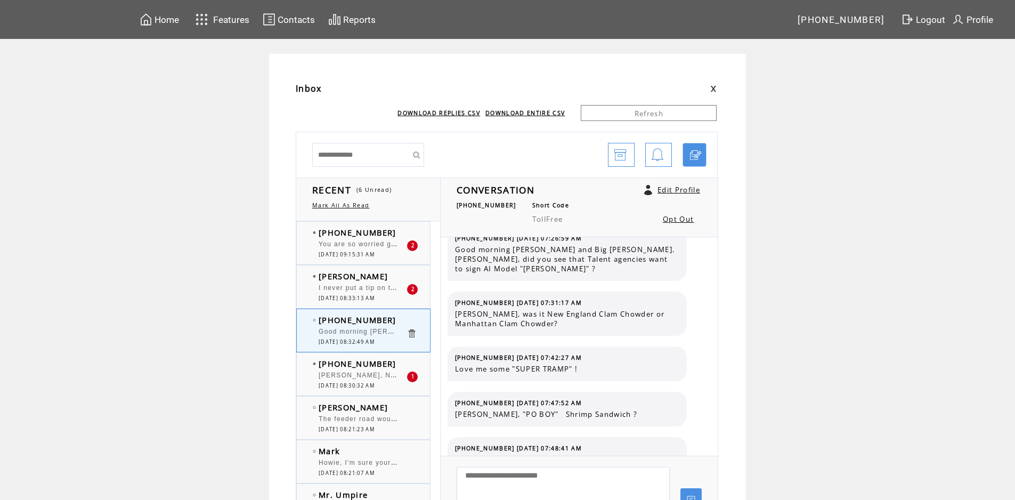
click at [383, 248] on span "You are so worried getting your next meal" at bounding box center [392, 243] width 147 height 11
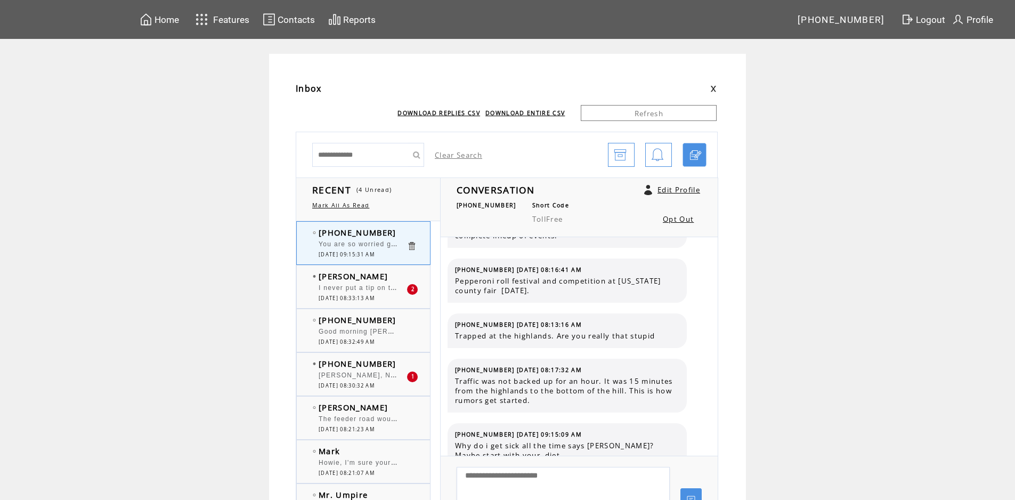
scroll to position [703, 0]
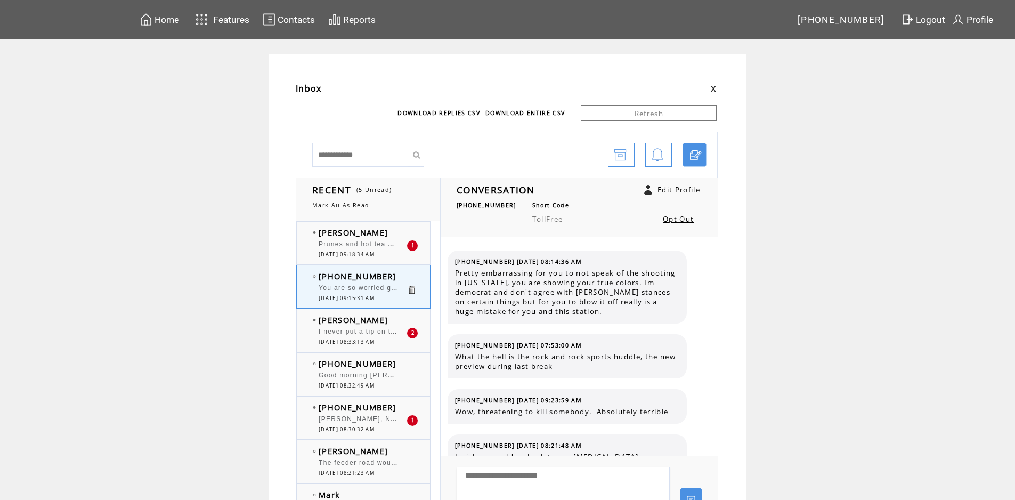
scroll to position [703, 0]
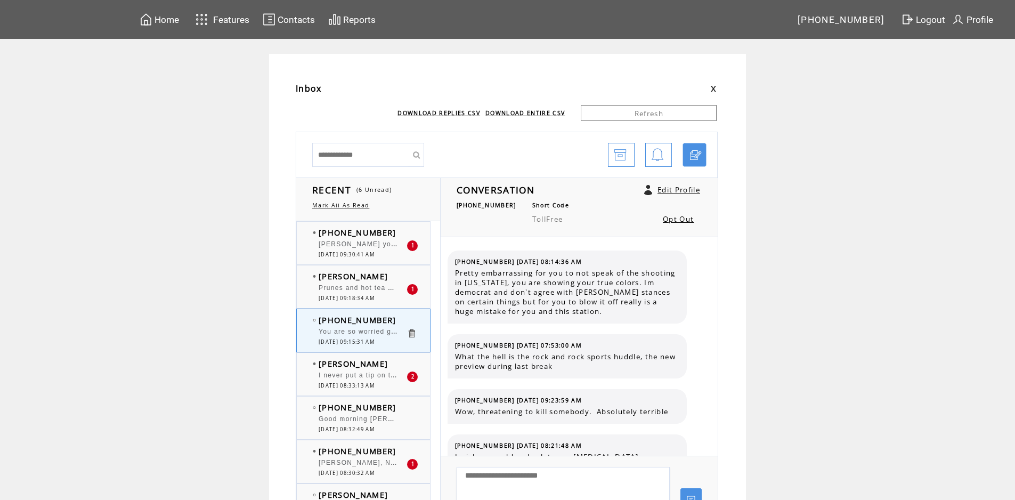
scroll to position [703, 0]
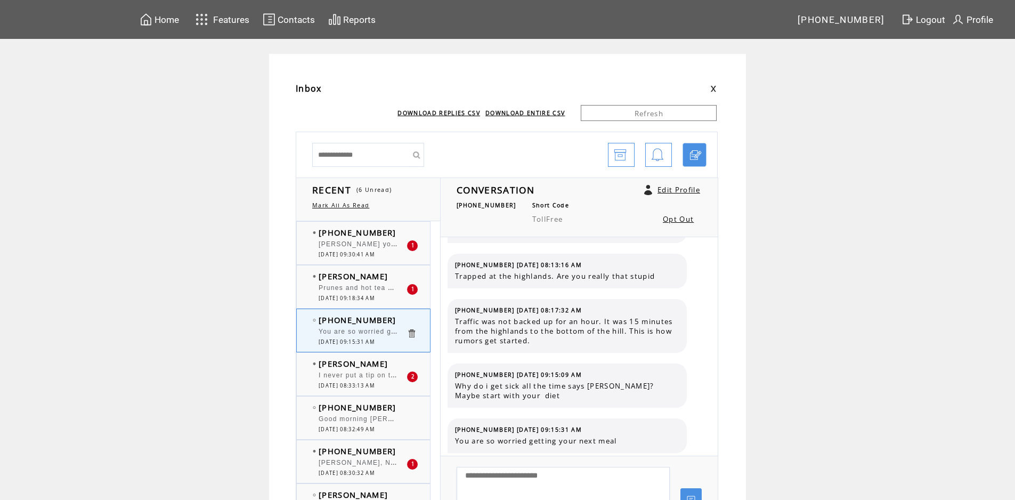
click at [343, 247] on span "[PERSON_NAME] you can talk about food or any of your topics. Better than sports…" at bounding box center [596, 243] width 555 height 11
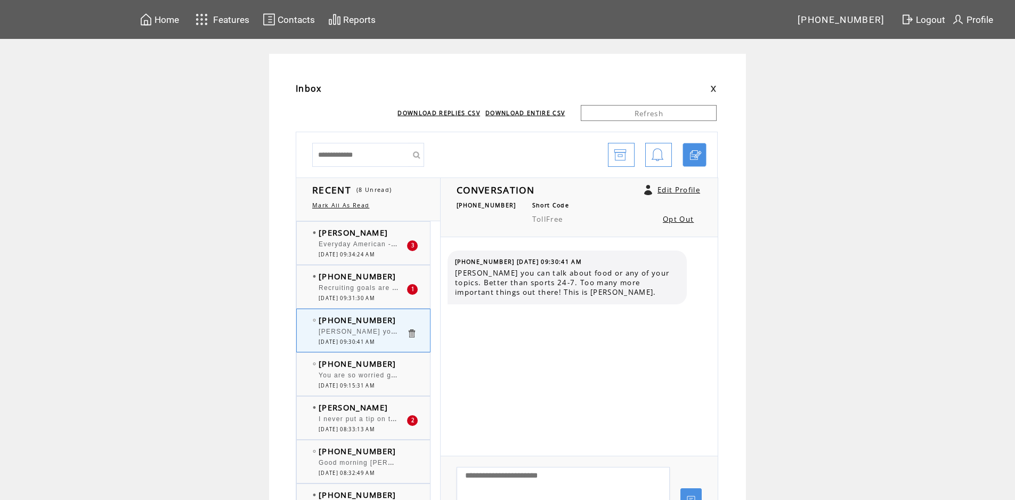
click at [359, 243] on span "Everyday American - you stand for America every day RIGHT IS RIGHT THEN there a…" at bounding box center [915, 243] width 1193 height 11
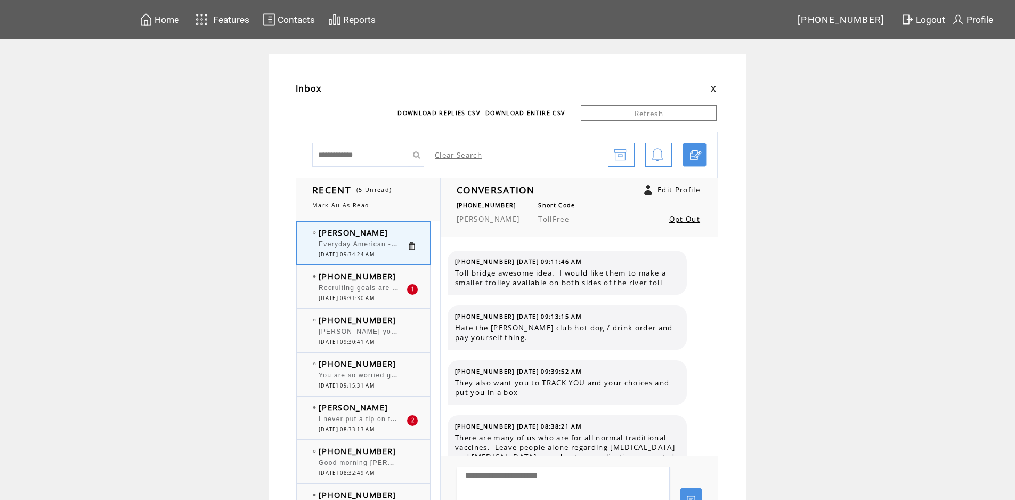
scroll to position [3259, 0]
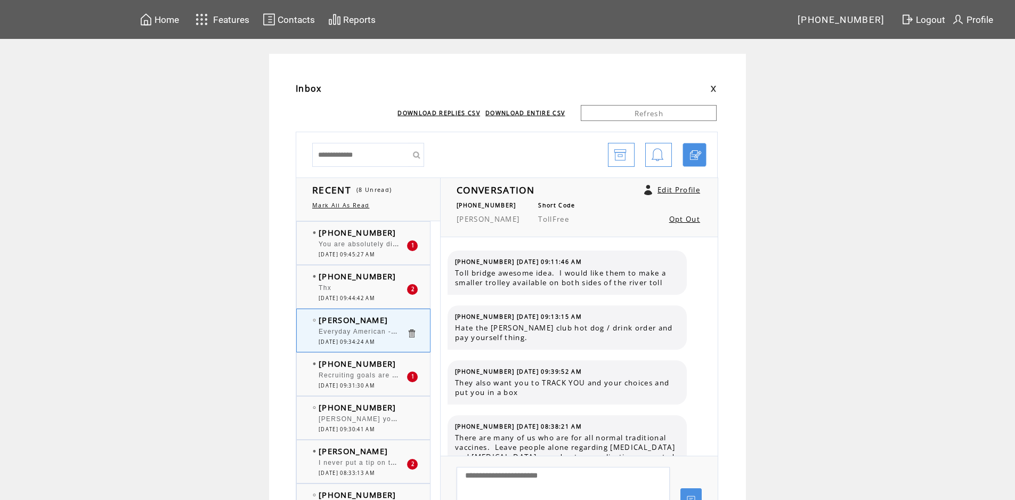
scroll to position [3259, 0]
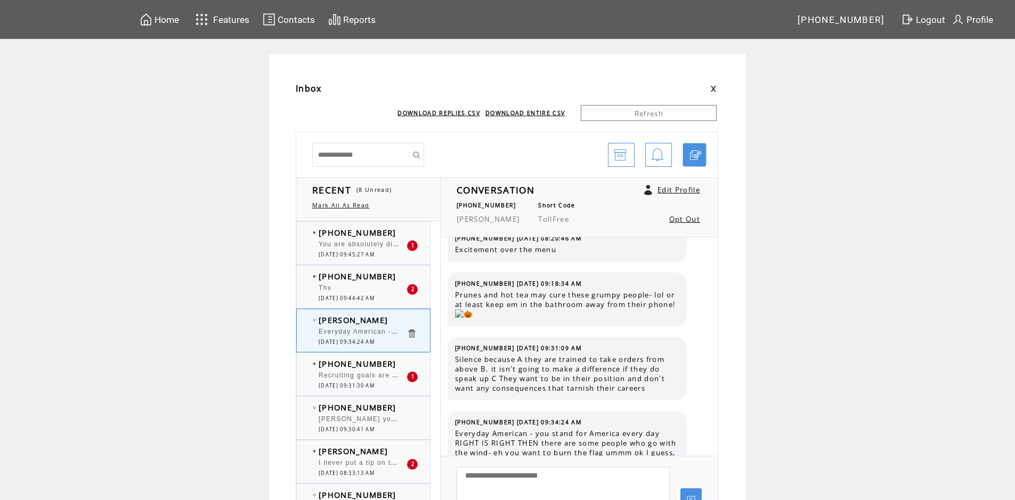
click at [368, 249] on div "You are absolutely disgusting. Dont you have a cough button" at bounding box center [363, 245] width 88 height 11
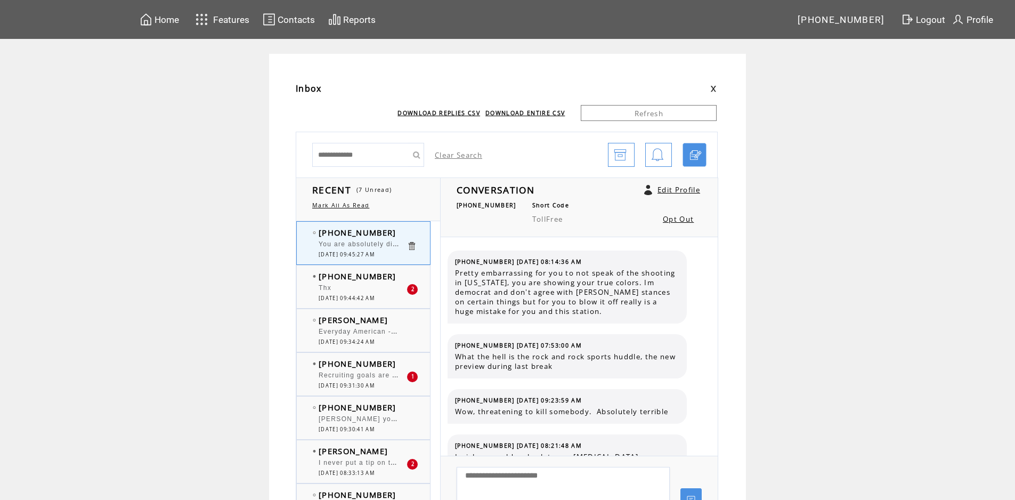
scroll to position [758, 0]
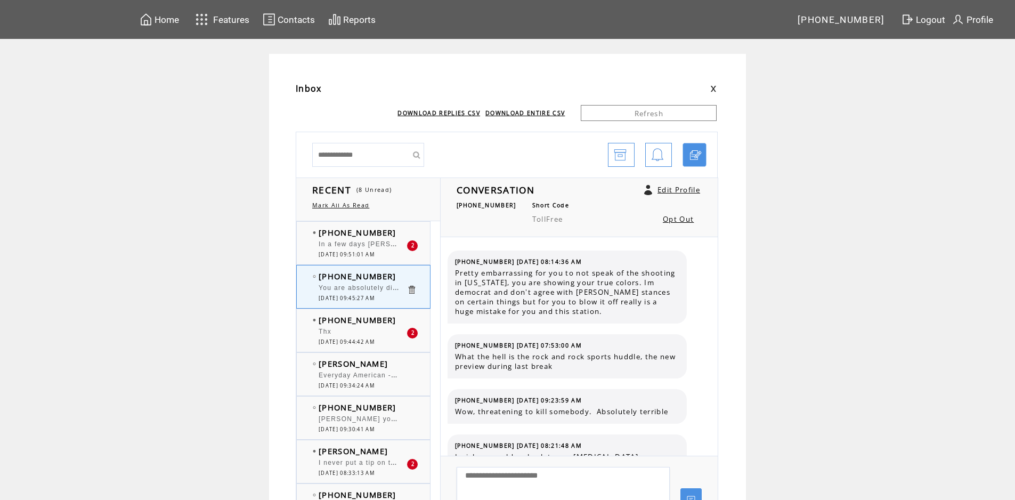
scroll to position [758, 0]
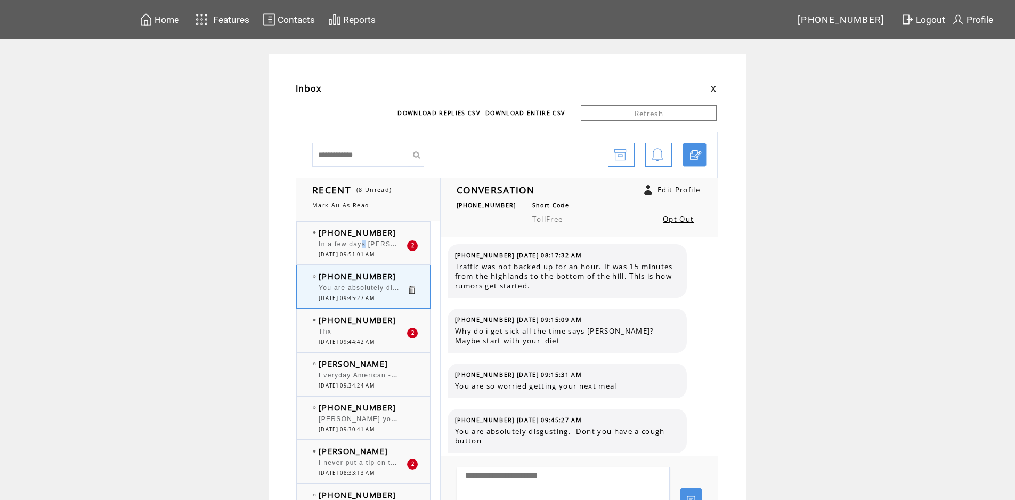
drag, startPoint x: 0, startPoint y: 0, endPoint x: 367, endPoint y: 249, distance: 443.3
click at [367, 249] on div "In a few days [PERSON_NAME] these rulings by a judge trying to be a president w…" at bounding box center [363, 245] width 88 height 11
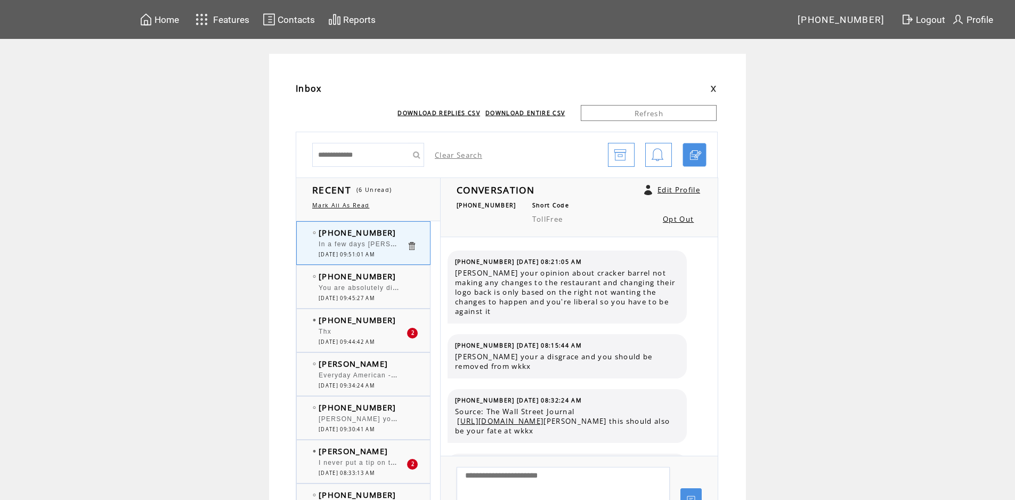
scroll to position [2341, 0]
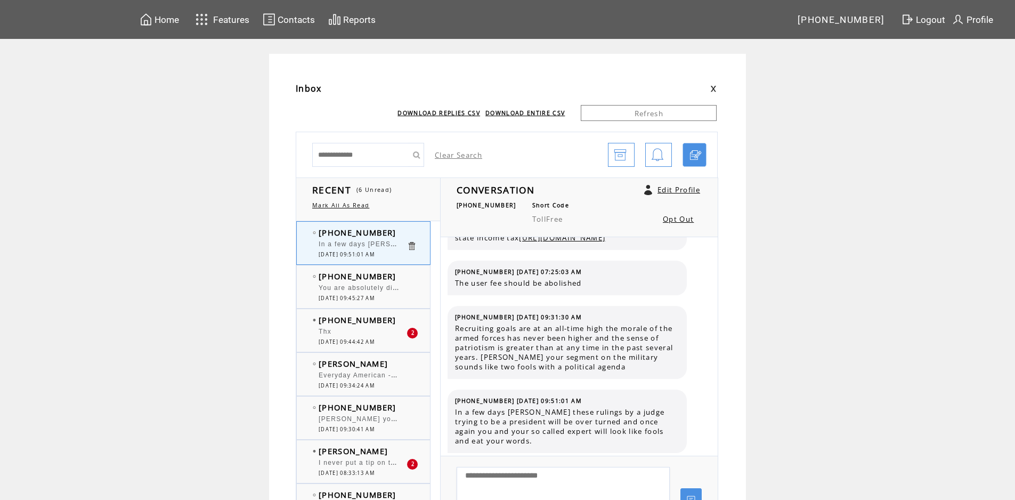
click at [375, 338] on span "[DATE] 09:44:42 AM" at bounding box center [347, 341] width 56 height 7
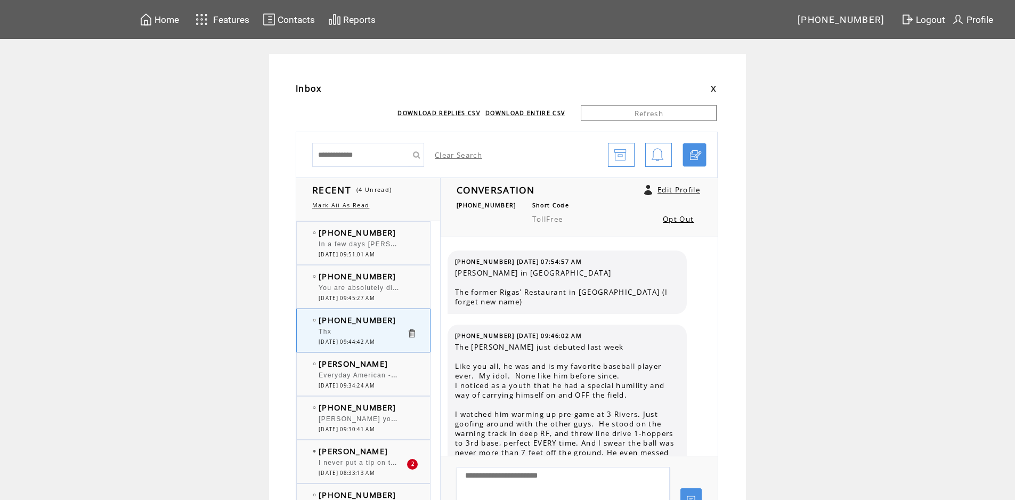
scroll to position [337, 0]
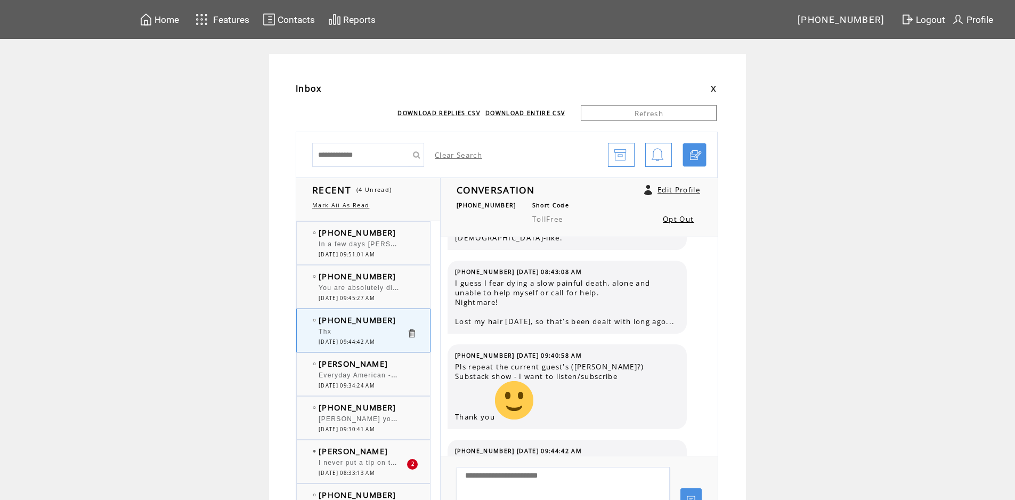
click at [407, 248] on div "In a few days [PERSON_NAME] these rulings by a judge trying to be a president w…" at bounding box center [363, 245] width 88 height 11
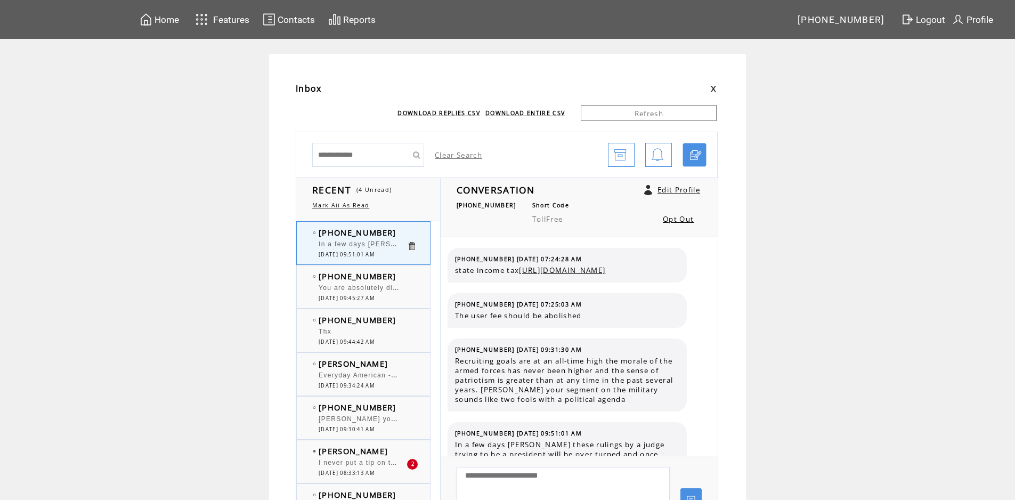
scroll to position [2370, 0]
